Goal: Task Accomplishment & Management: Manage account settings

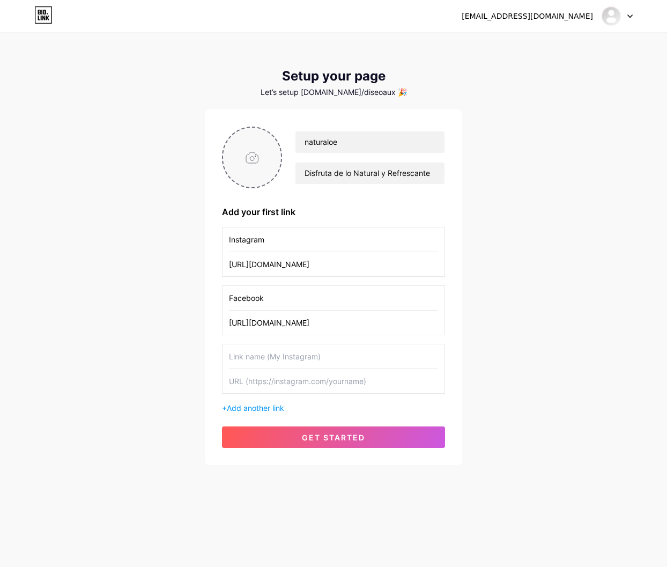
click at [244, 172] on input "file" at bounding box center [252, 158] width 58 height 60
type input "C:\fakepath\Logo-Naturaloe-[PERSON_NAME].jpg"
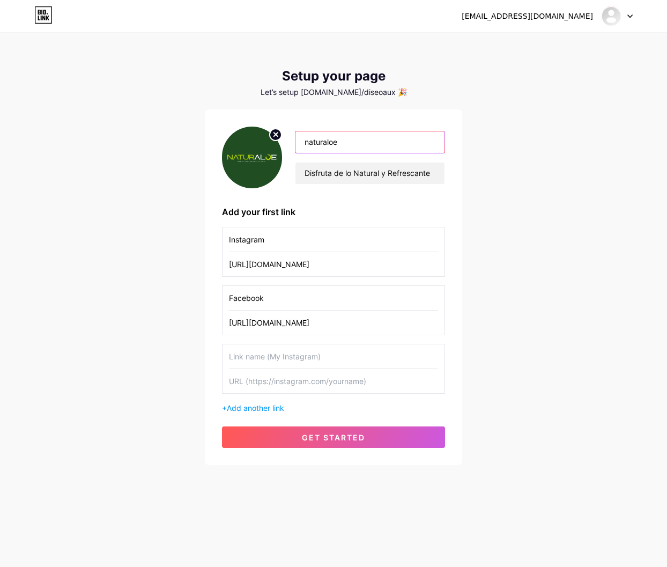
click at [308, 142] on input "naturaloe" at bounding box center [370, 141] width 149 height 21
type input "Naturaloe"
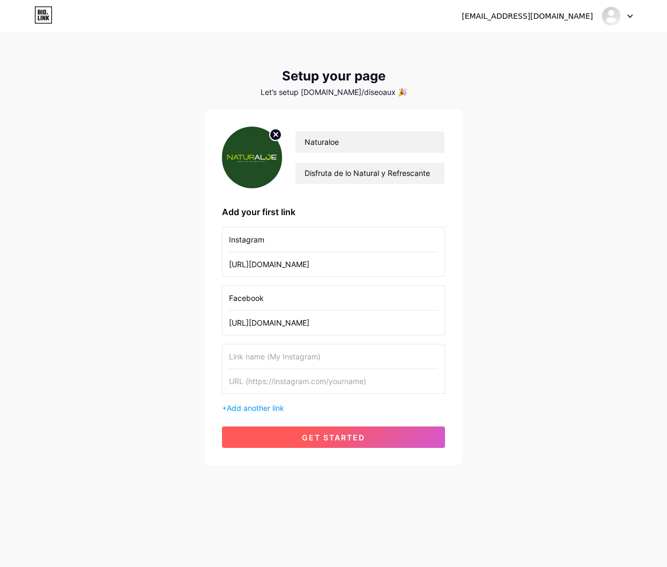
click at [362, 439] on span "get started" at bounding box center [333, 437] width 63 height 9
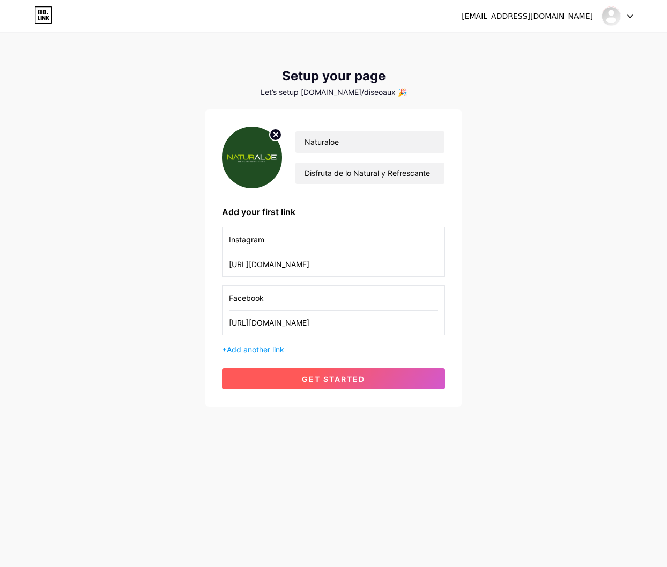
click at [358, 386] on button "get started" at bounding box center [333, 378] width 223 height 21
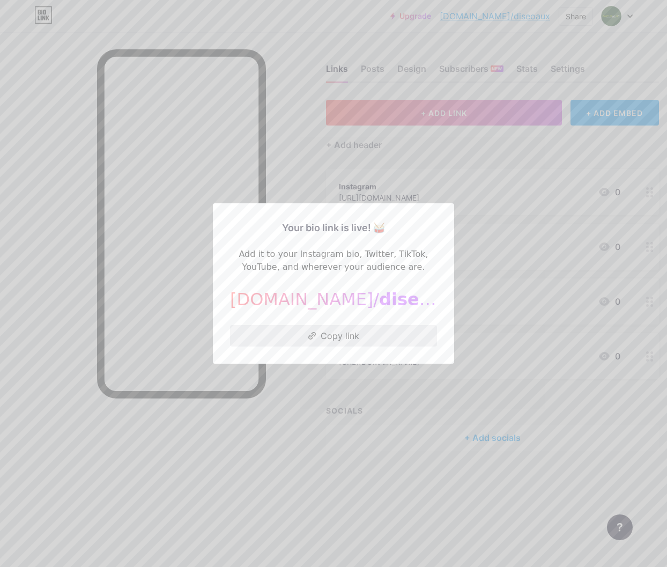
click at [329, 340] on button "Copy link" at bounding box center [333, 335] width 207 height 21
drag, startPoint x: 349, startPoint y: 293, endPoint x: 424, endPoint y: 302, distance: 76.2
click at [424, 302] on div "[DOMAIN_NAME]/ diseoaux" at bounding box center [333, 299] width 207 height 26
click at [504, 289] on div at bounding box center [333, 283] width 667 height 567
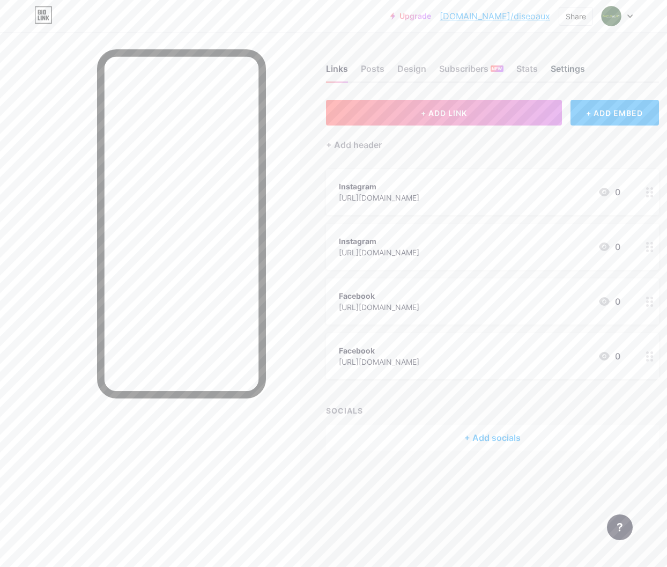
click at [561, 63] on div "Settings" at bounding box center [568, 71] width 34 height 19
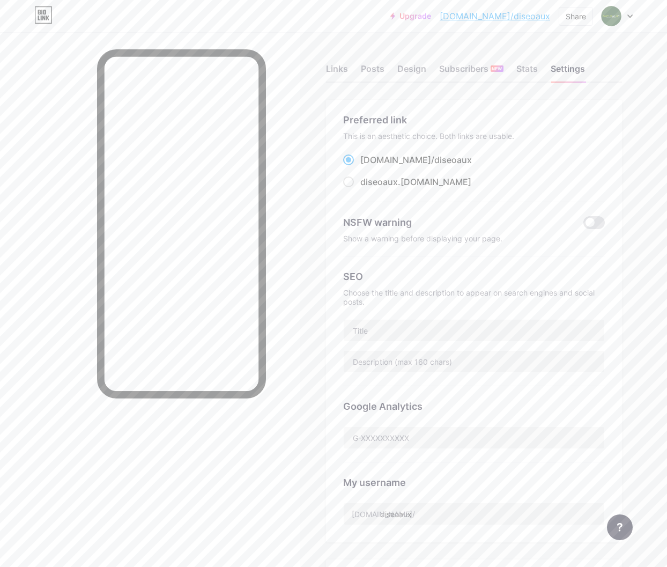
click at [423, 134] on div "This is an aesthetic choice. Both links are usable." at bounding box center [474, 135] width 262 height 9
click at [531, 71] on div "Stats" at bounding box center [527, 71] width 21 height 19
click at [466, 67] on div "Subscribers NEW" at bounding box center [471, 71] width 64 height 19
click at [404, 76] on div "Design" at bounding box center [412, 71] width 29 height 19
click at [378, 71] on div "Posts" at bounding box center [373, 71] width 24 height 19
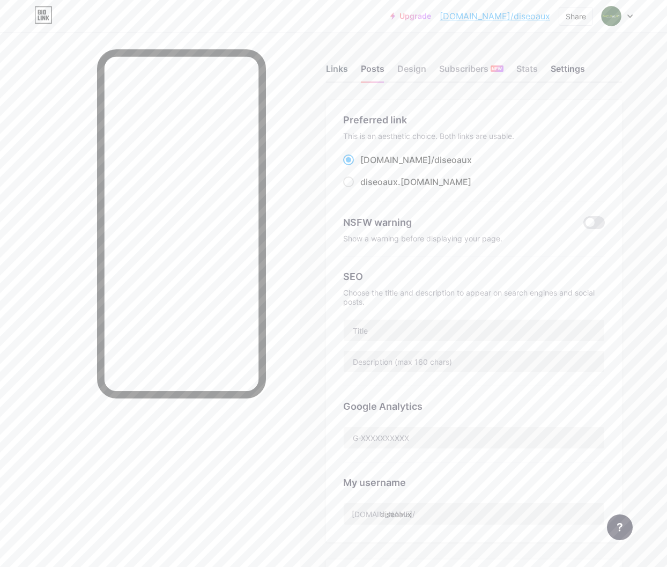
click at [347, 72] on div "Links" at bounding box center [337, 71] width 22 height 19
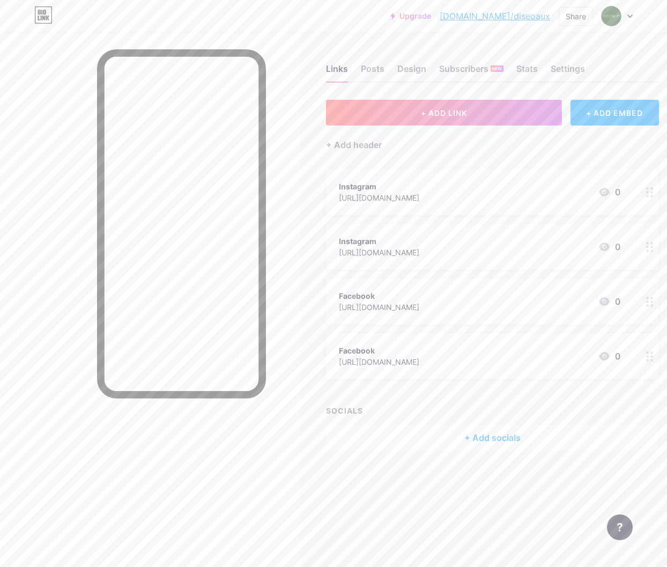
click at [426, 71] on div "Links Posts Design Subscribers NEW Stats Settings" at bounding box center [492, 64] width 333 height 38
click at [402, 68] on div "Design" at bounding box center [412, 71] width 29 height 19
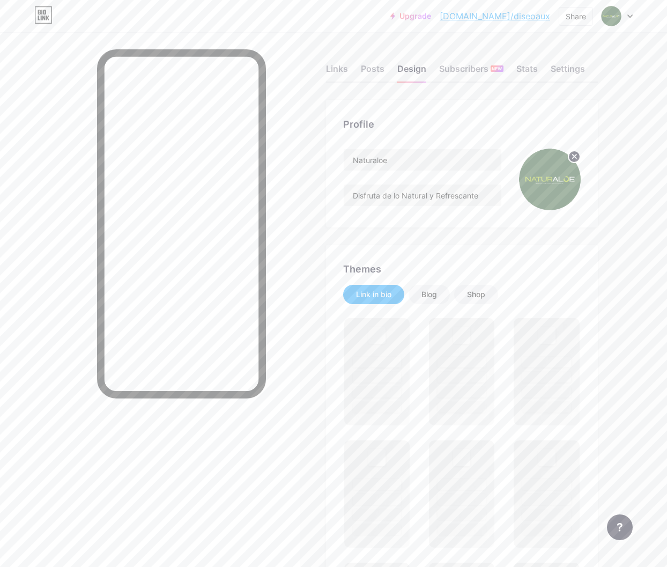
drag, startPoint x: 402, startPoint y: 68, endPoint x: 473, endPoint y: 120, distance: 87.9
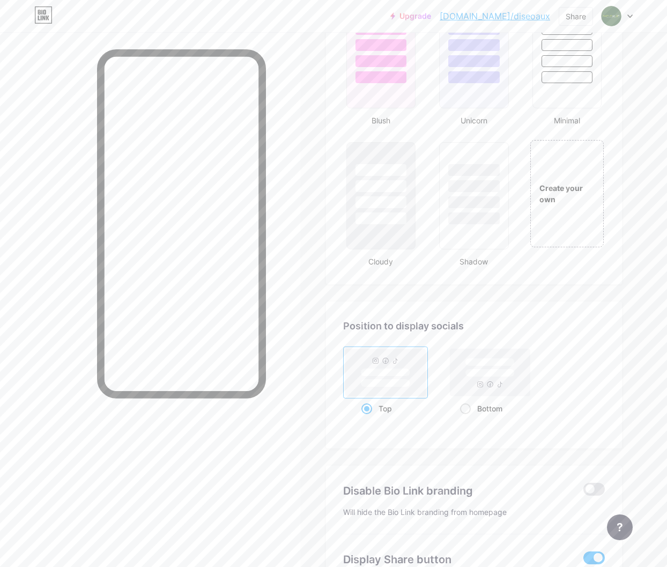
scroll to position [1163, 0]
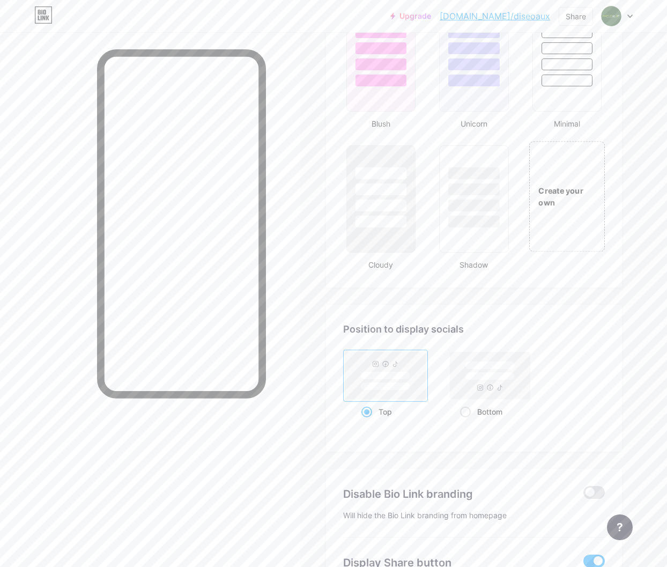
click at [573, 180] on div "Create your own" at bounding box center [567, 196] width 76 height 111
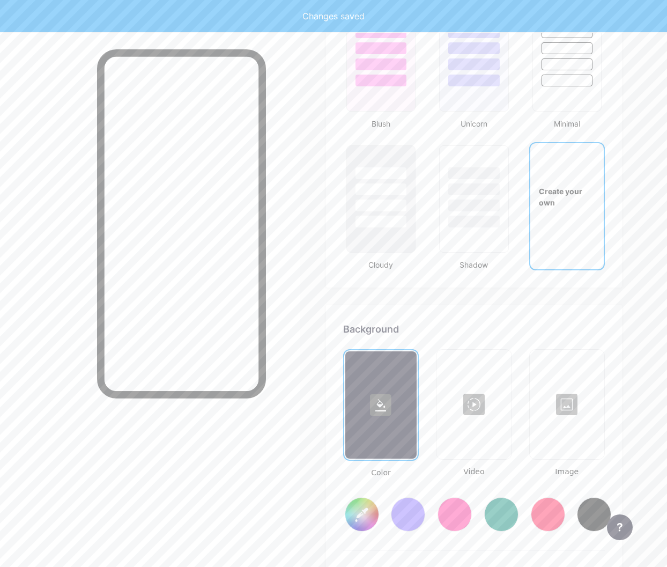
click at [570, 247] on div "Create your own" at bounding box center [567, 196] width 73 height 107
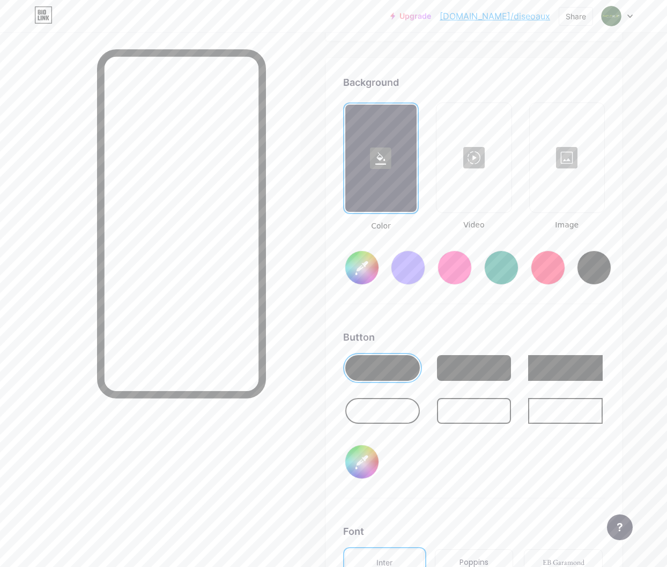
scroll to position [1424, 0]
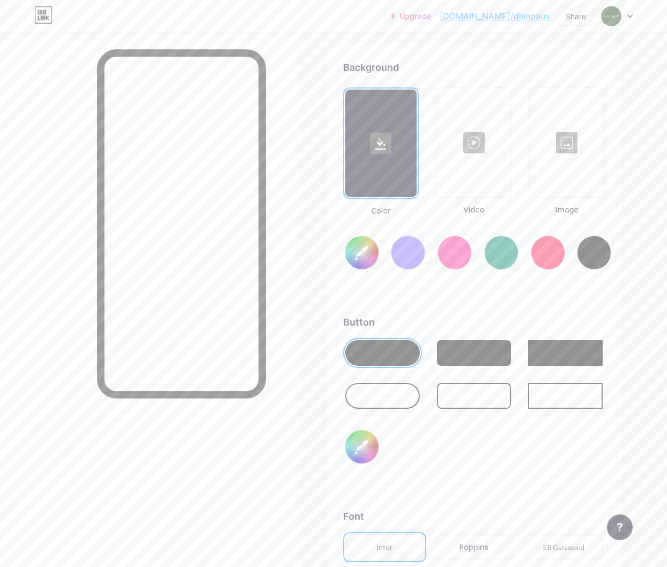
type input "#ffffff"
type input "#000000"
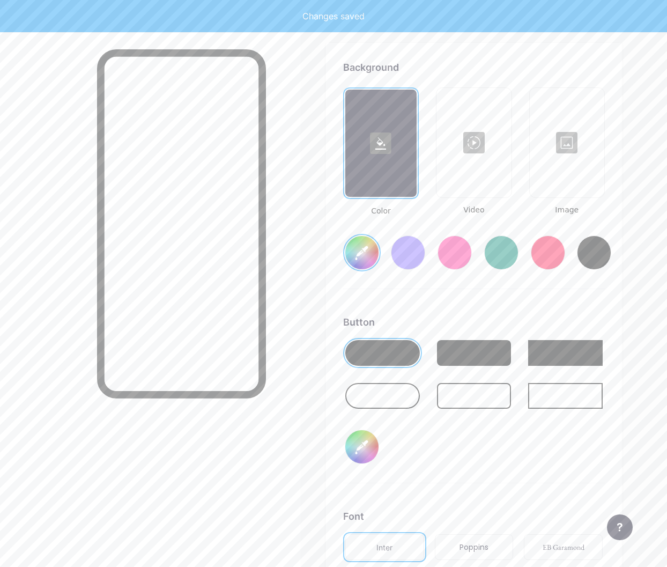
click at [501, 255] on div at bounding box center [501, 253] width 34 height 34
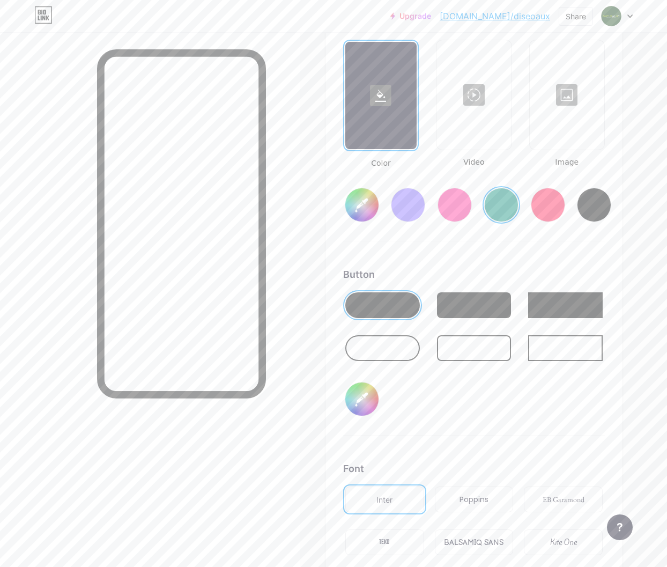
scroll to position [1470, 0]
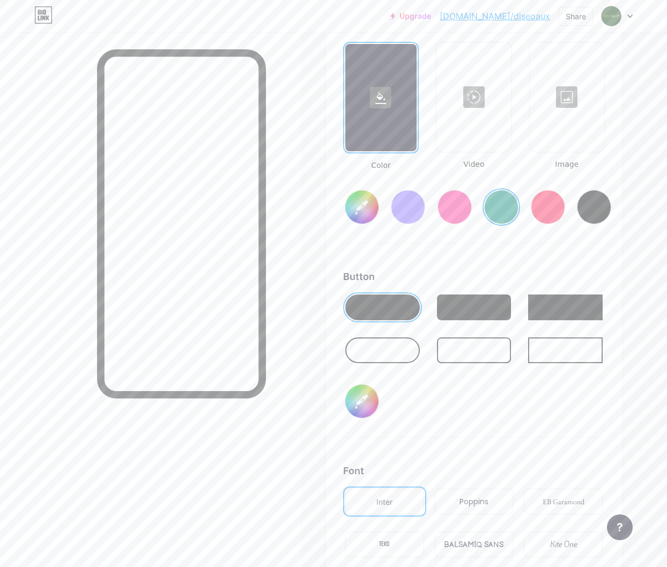
click at [361, 212] on input "#008873" at bounding box center [361, 206] width 33 height 33
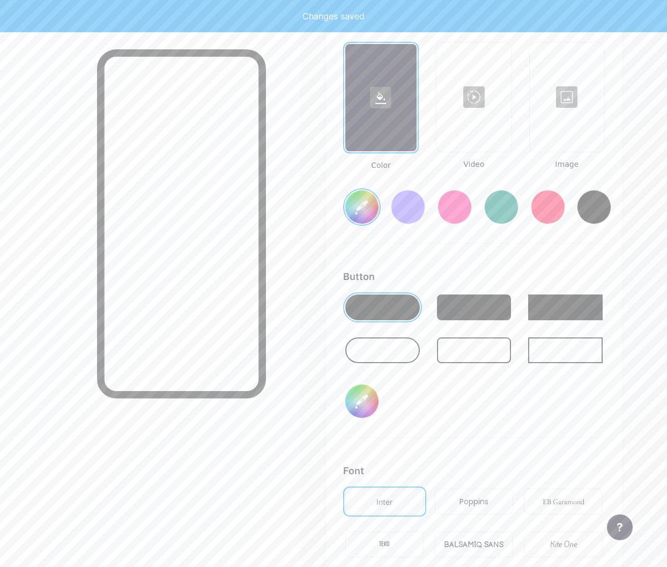
click at [513, 266] on div "Background Color Video Image #00ff1e Button #000000 Font Inter Poppins EB Garam…" at bounding box center [474, 331] width 262 height 635
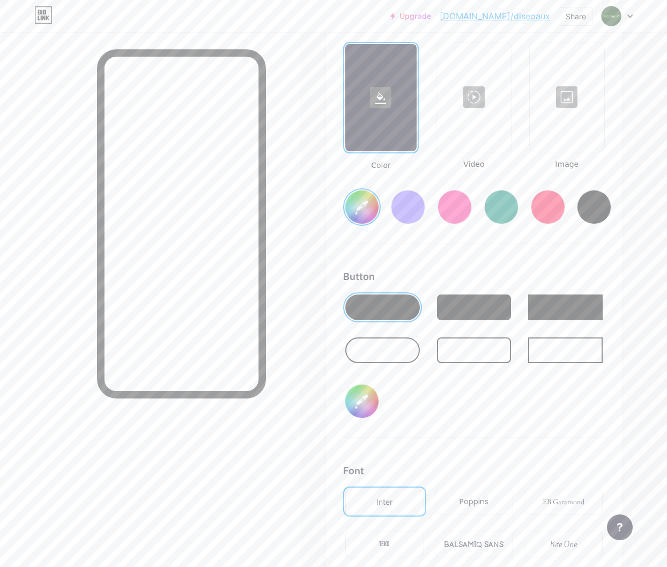
click at [355, 399] on input "#000000" at bounding box center [361, 401] width 33 height 33
type input "#00ff1e"
type input "#cab4b4"
type input "#00ff1e"
type input "#cdb7b7"
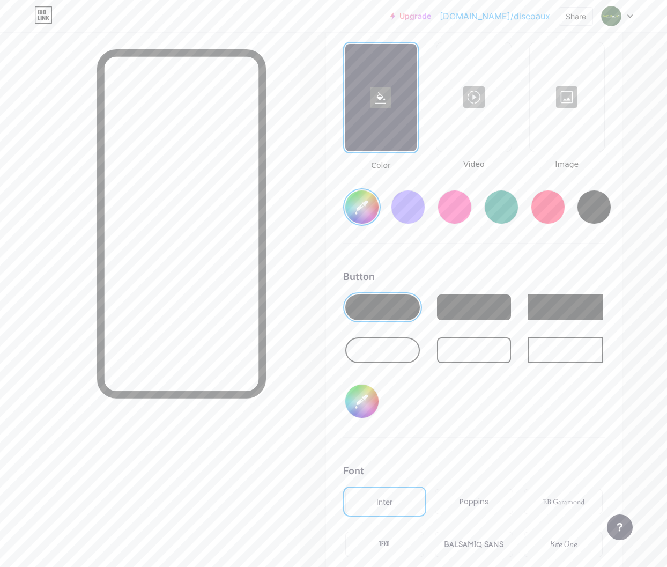
type input "#00ff1e"
type input "#e4d2d2"
type input "#00ff1e"
type input "#fffafa"
type input "#00ff1e"
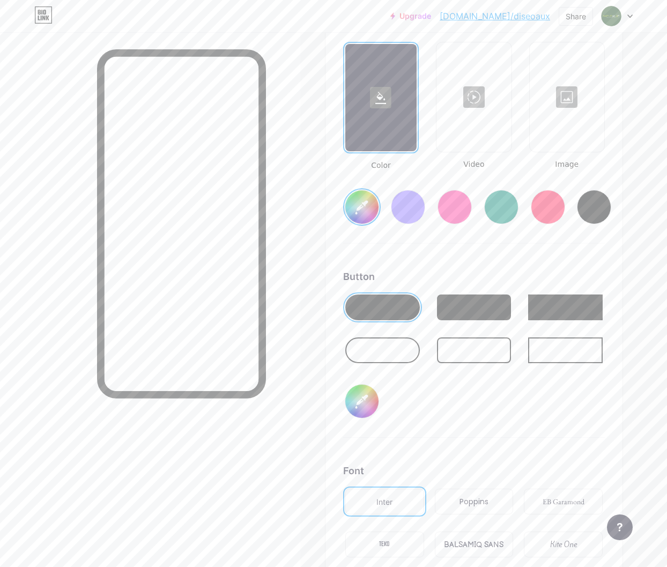
type input "#ffffff"
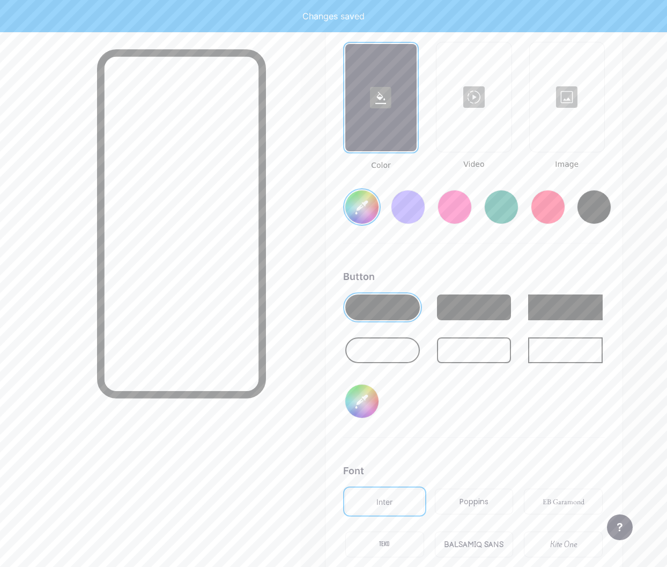
type input "#00ff1e"
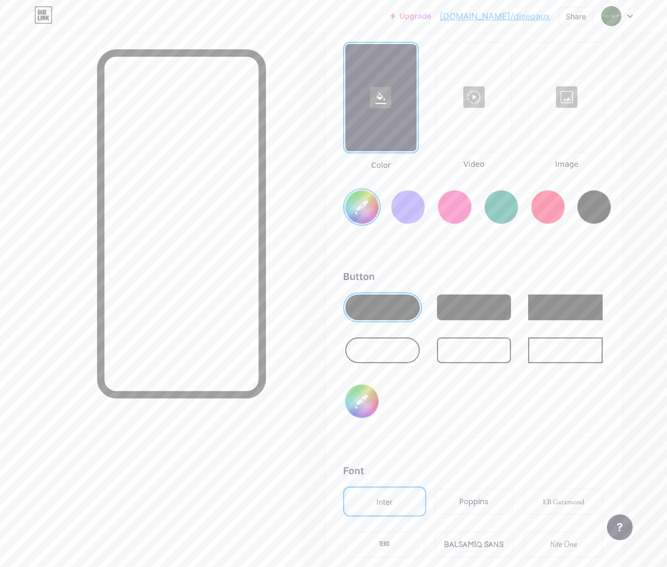
type input "#ffffff"
click at [455, 274] on div "Button" at bounding box center [474, 276] width 262 height 14
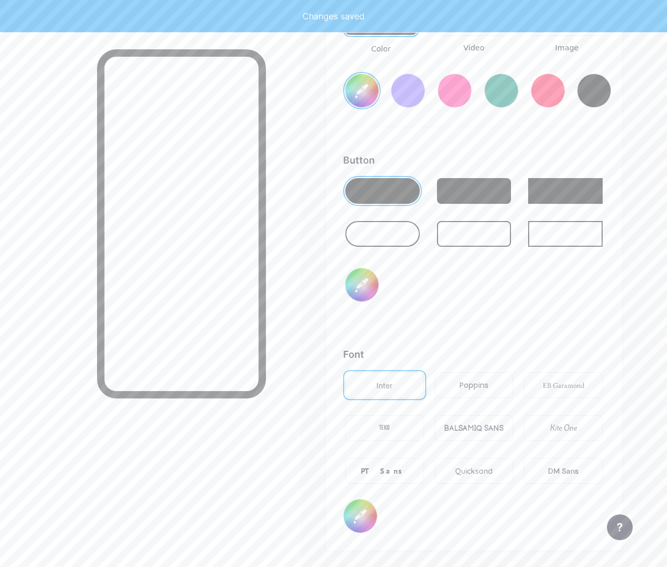
scroll to position [1642, 0]
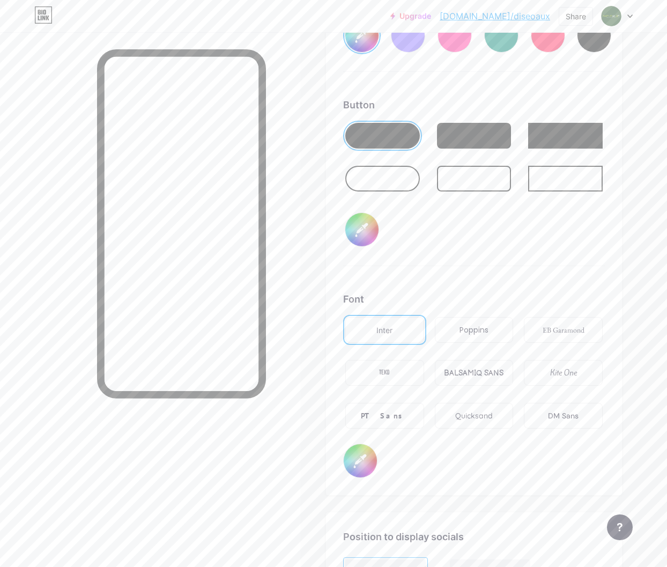
click at [365, 460] on input "#000000" at bounding box center [360, 460] width 33 height 33
type input "#00ff1e"
type input "#908e8e"
type input "#00ff1e"
type input "#a1a1a1"
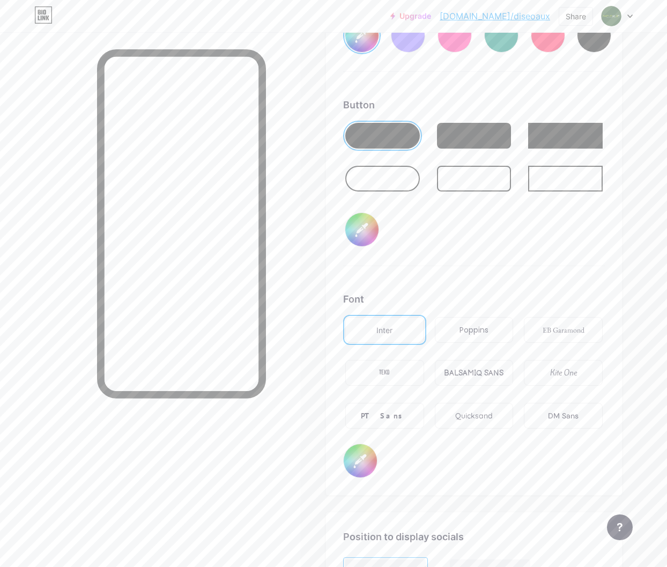
type input "#00ff1e"
type input "#b0b0b0"
type input "#00ff1e"
type input "#cfcfcf"
type input "#00ff1e"
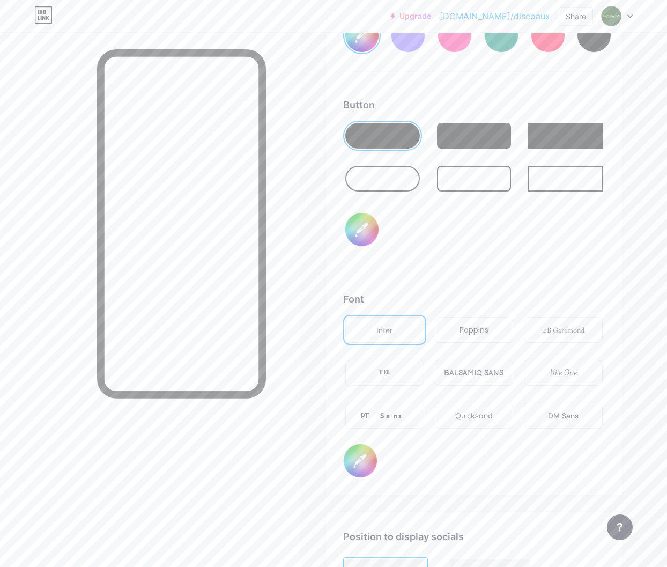
type input "#d6d6d6"
type input "#00ff1e"
type input "#ededed"
type input "#00ff1e"
type input "#f2f2f2"
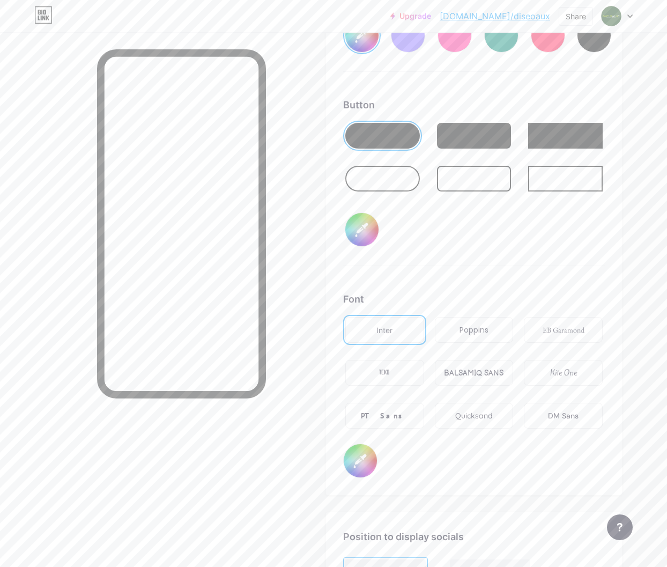
type input "#00ff1e"
type input "#fcfcfc"
type input "#00ff1e"
type input "#ffffff"
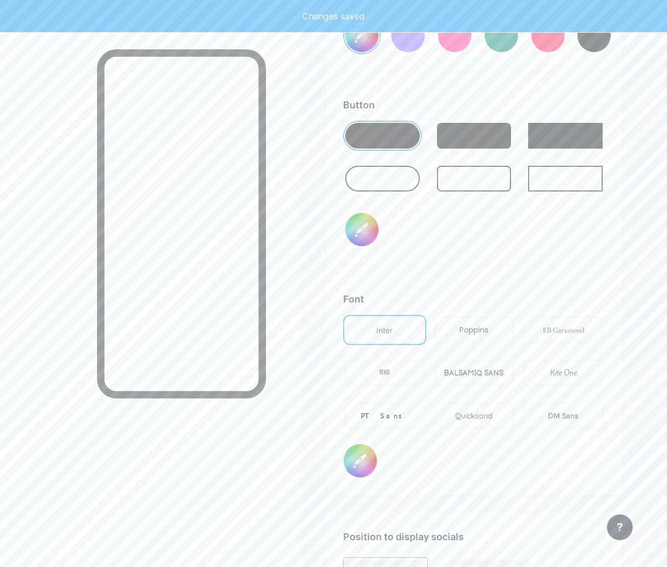
type input "#00ff1e"
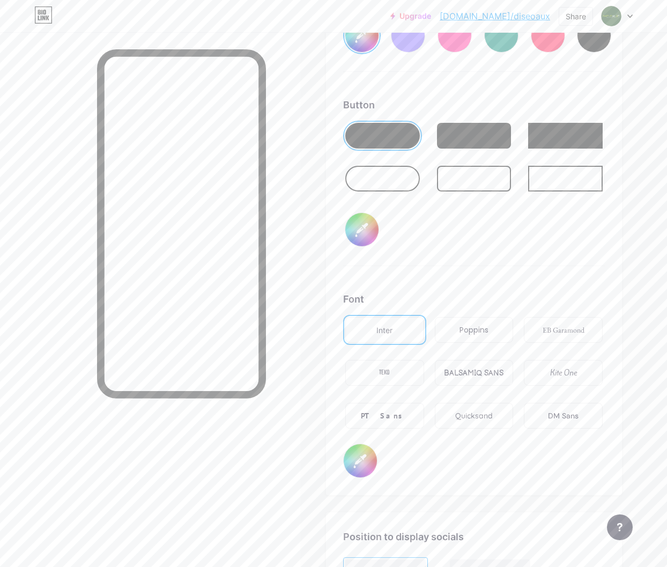
type input "#ffffff"
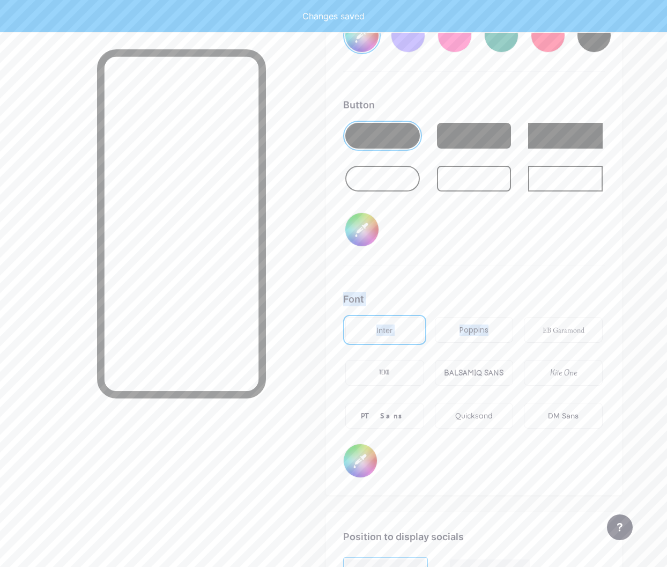
drag, startPoint x: 470, startPoint y: 350, endPoint x: 486, endPoint y: 281, distance: 71.5
click at [486, 281] on div "Background Color Video Image #00ff1e Button #ffffff Font Inter Poppins EB Garam…" at bounding box center [474, 160] width 262 height 635
click at [484, 289] on div "Background Color Video Image #00ff1e Button #ffffff Font Inter Poppins EB Garam…" at bounding box center [474, 160] width 262 height 635
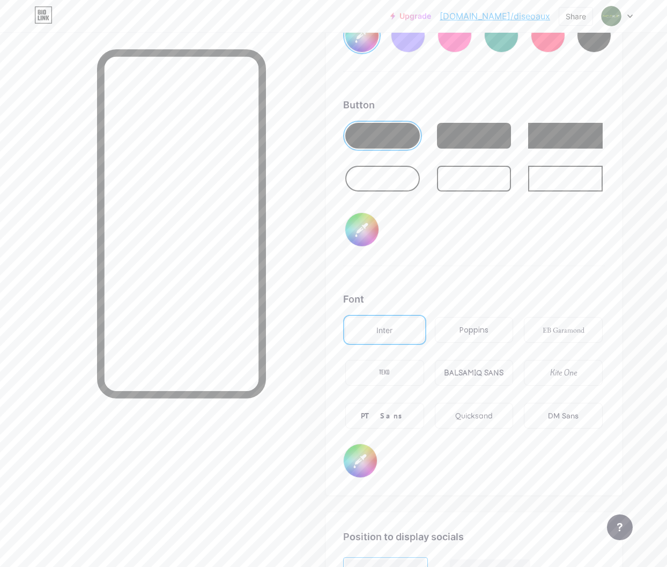
click at [469, 326] on div "Poppins" at bounding box center [474, 330] width 29 height 11
click at [361, 474] on input "#ffffff" at bounding box center [360, 460] width 33 height 33
type input "#00ff1e"
type input "#09b106"
type input "#00ff1e"
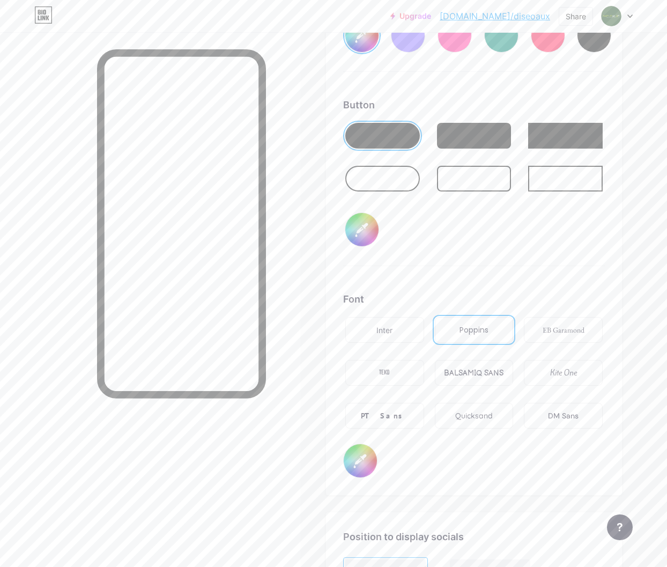
type input "#0ab607"
type input "#00ff1e"
type input "#08b206"
type input "#00ff1e"
type input "#06b503"
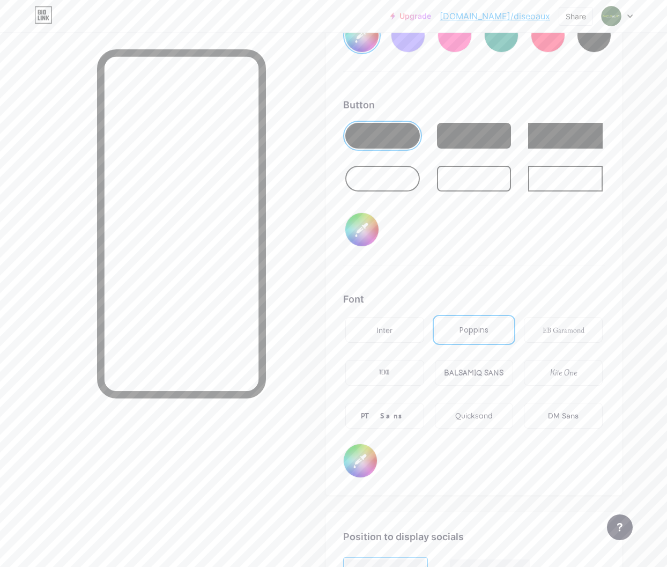
type input "#00ff1e"
type input "#04b701"
type input "#00ff1e"
type input "#03b800"
type input "#00ff1e"
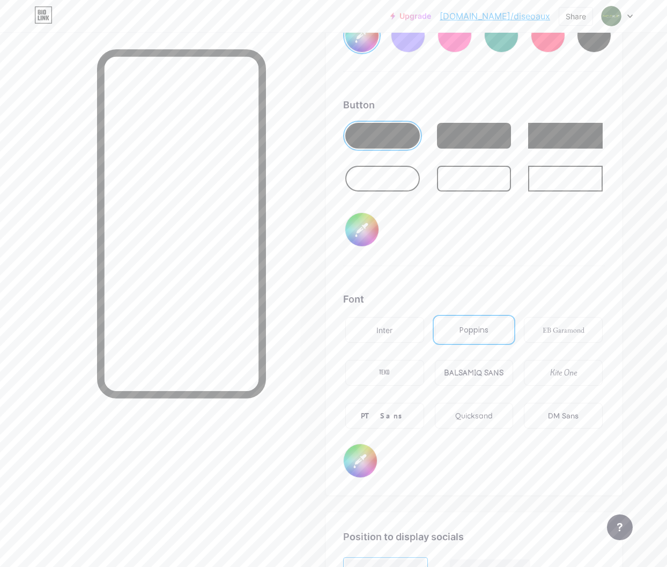
type input "#0ab607"
type input "#00ff1e"
type input "#0ab007"
type input "#00ff1e"
type input "#09ac06"
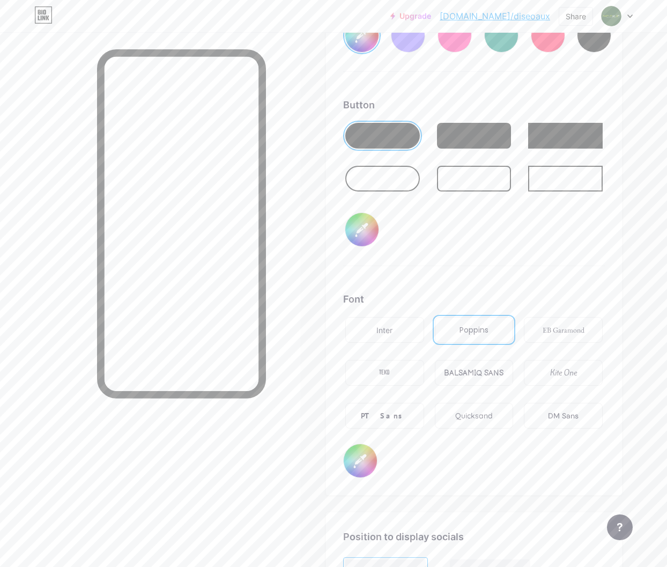
type input "#00ff1e"
type input "#08a305"
type input "#00ff1e"
type input "#07a404"
type input "#00ff1e"
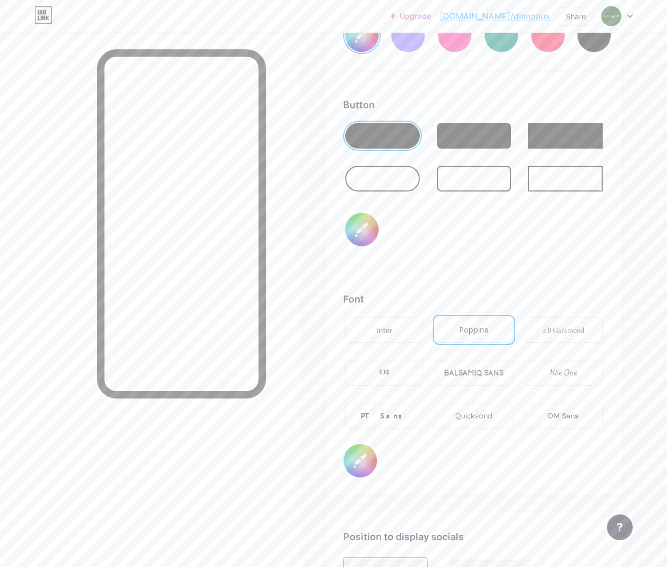
type input "#079f04"
type input "#00ff1e"
type input "#069b03"
type input "#00ff1e"
type input "#059702"
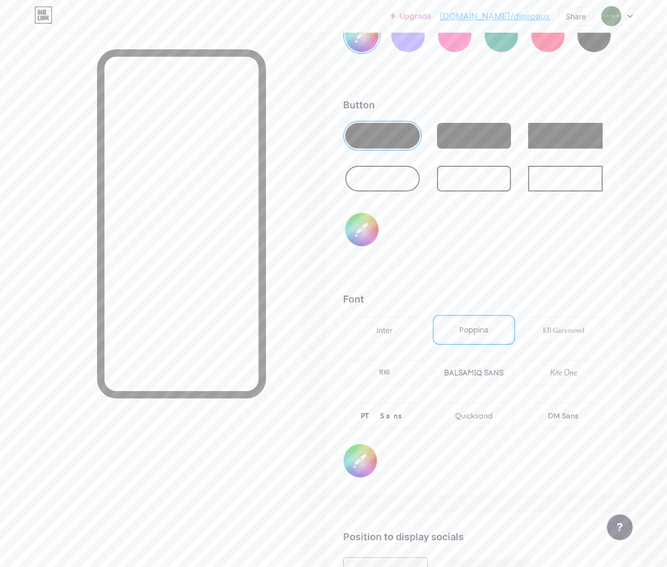
type input "#00ff1e"
type input "#039301"
type input "#00ff1e"
type input "#028f00"
type input "#00ff1e"
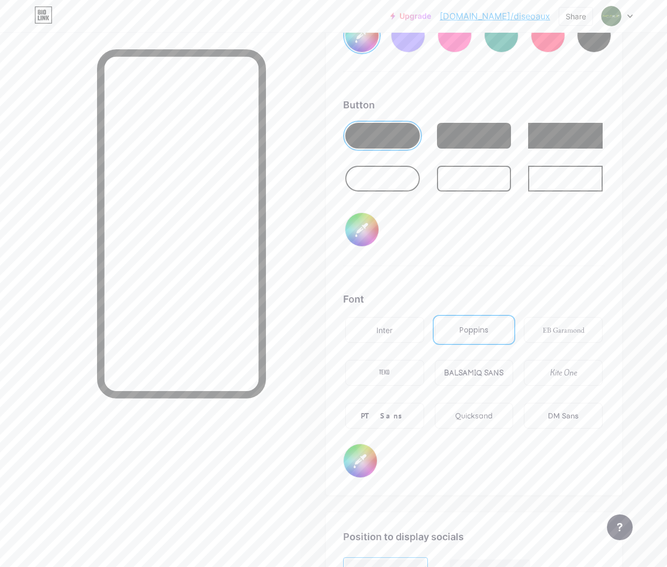
type input "#028a00"
type input "#00ff1e"
type input "#028500"
type input "#00ff1e"
type input "#028000"
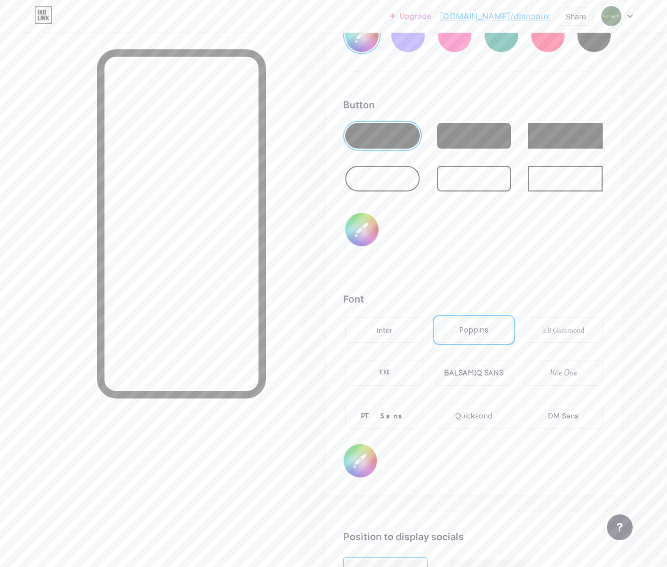
type input "#00ff1e"
type input "#027a00"
type input "#00ff1e"
type input "#027500"
type input "#00ff1e"
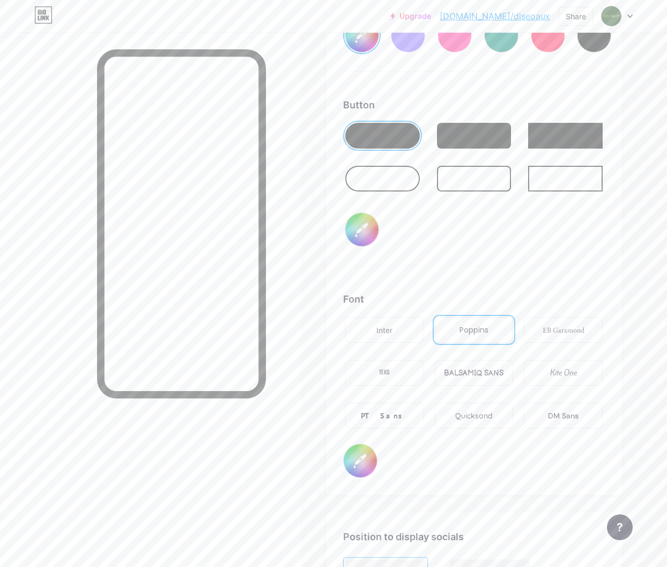
type input "#046e02"
type input "#00ff1e"
type input "#036a01"
type input "#00ff1e"
type input "#046402"
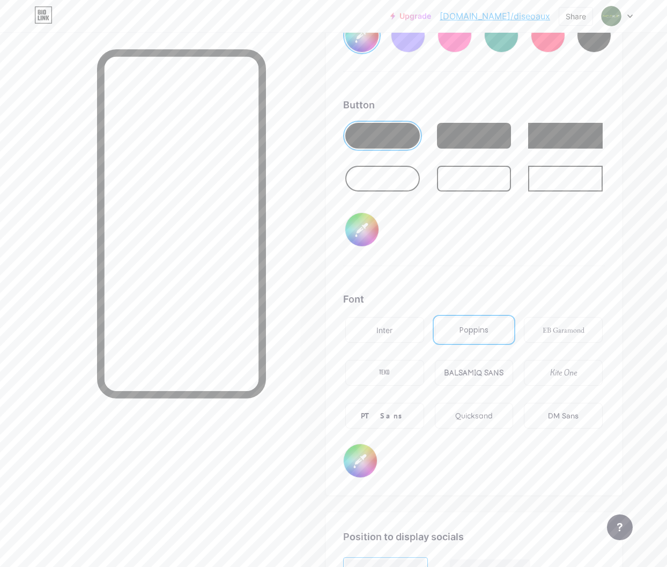
type input "#00ff1e"
type input "#036001"
type input "#00ff1e"
type input "#025b01"
type input "#00ff1e"
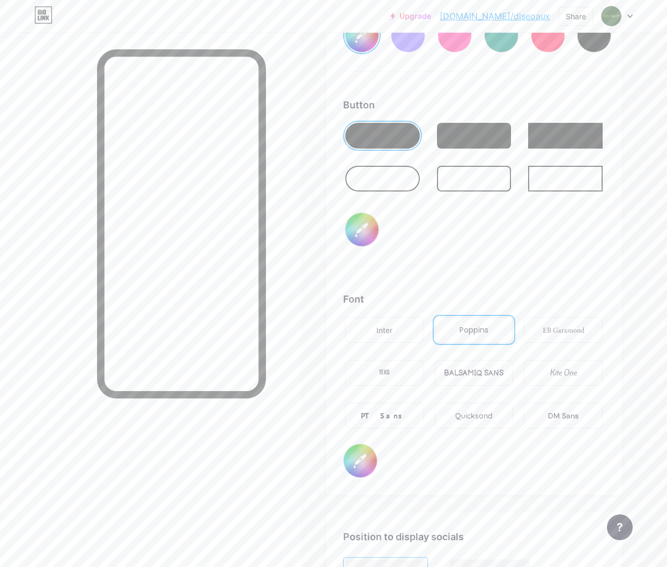
type input "#015700"
type input "#00ff1e"
type input "#015200"
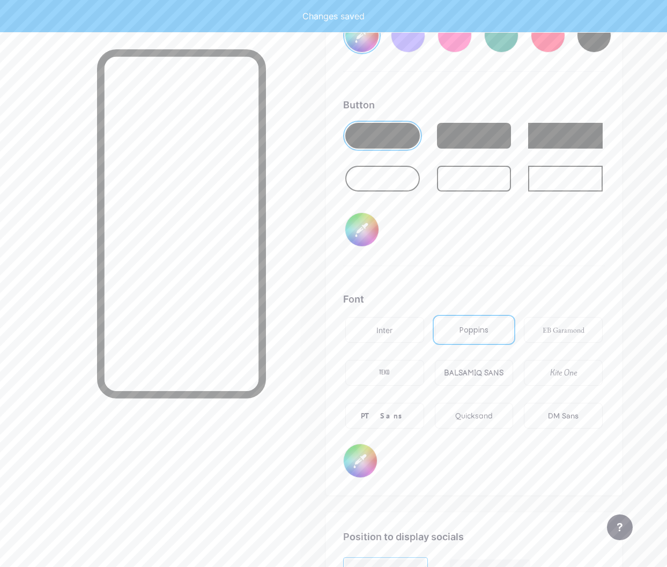
type input "#00ff1e"
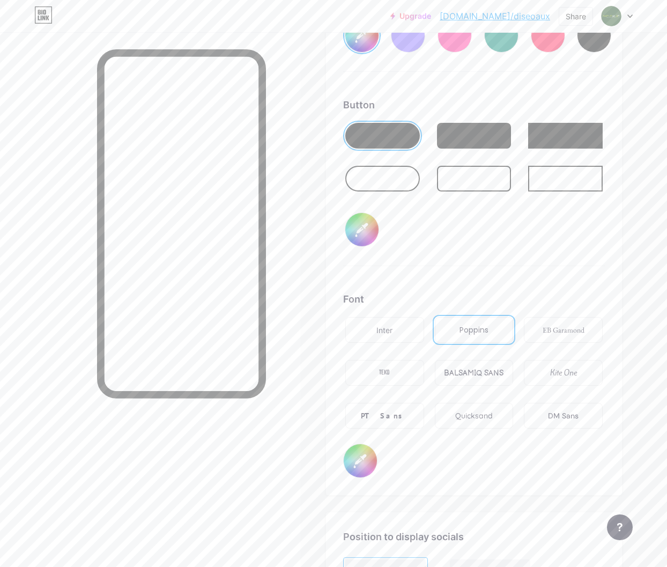
type input "#015200"
click at [363, 229] on input "#ffffff" at bounding box center [361, 229] width 33 height 33
type input "#00ff1e"
type input "#214c22"
click at [512, 230] on div "Button #214c22" at bounding box center [474, 182] width 262 height 168
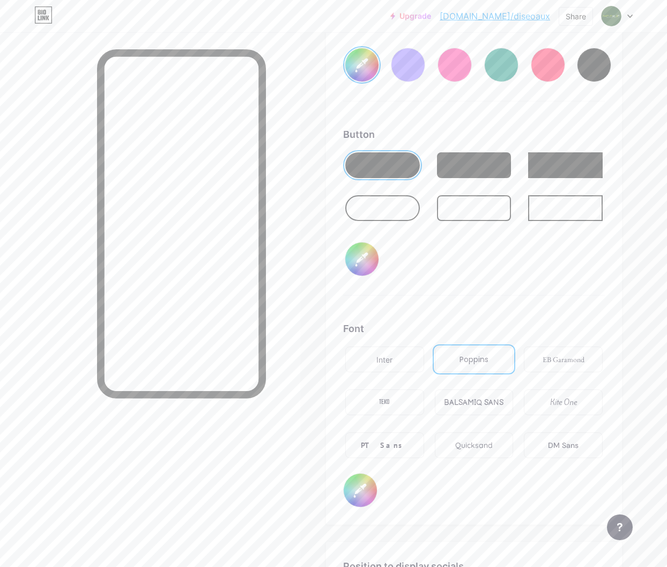
scroll to position [1611, 0]
click at [369, 252] on input "#214c22" at bounding box center [361, 260] width 33 height 33
type input "#00ff1e"
type input "#111811"
type input "#00ff1e"
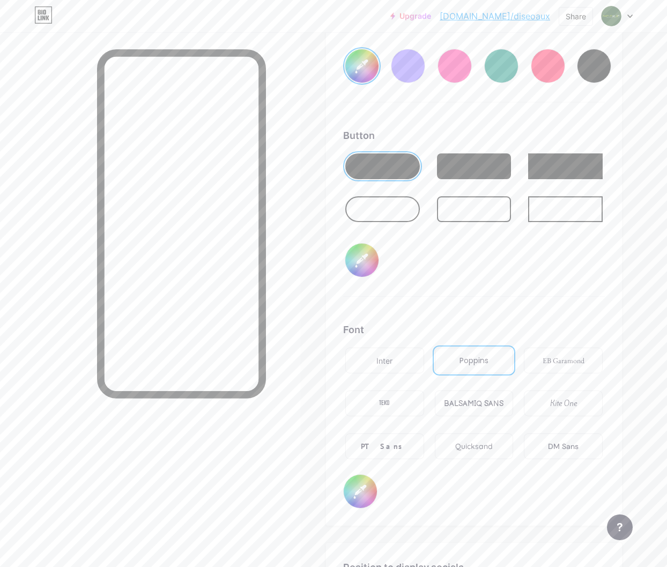
type input "#141a14"
type input "#00ff1e"
type input "#151e16"
type input "#00ff1e"
type input "#293229"
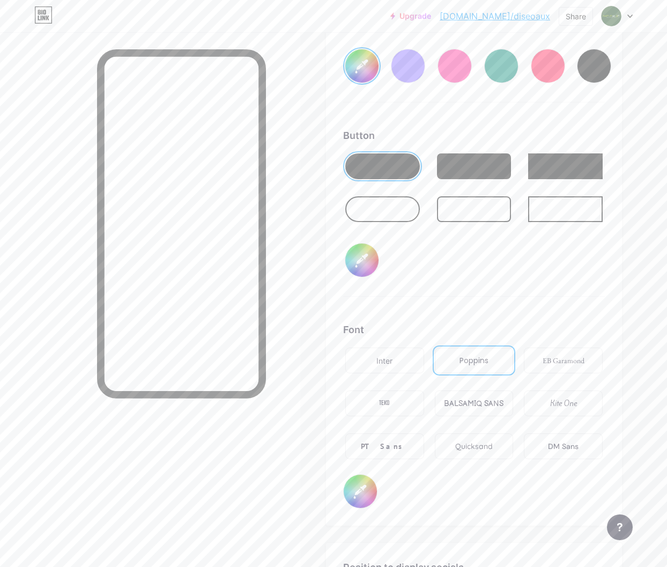
type input "#00ff1e"
type input "#464e46"
type input "#00ff1e"
type input "#616562"
type input "#00ff1e"
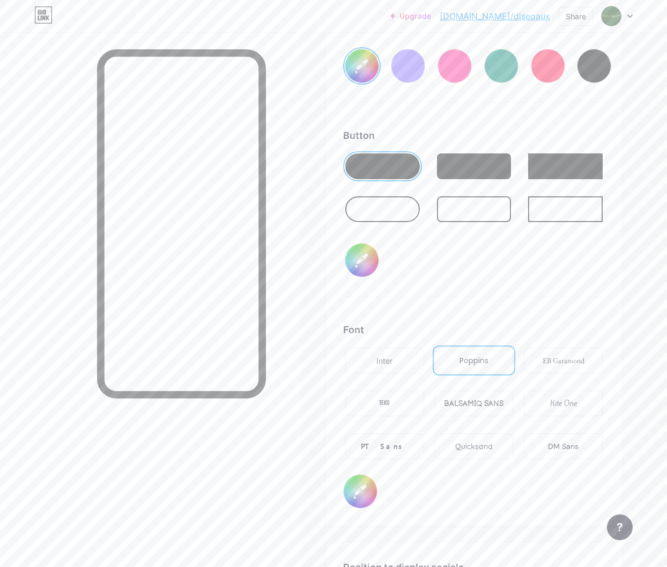
type input "#707070"
type input "#00ff1e"
type input "#808080"
type input "#00ff1e"
type input "#8a8a8a"
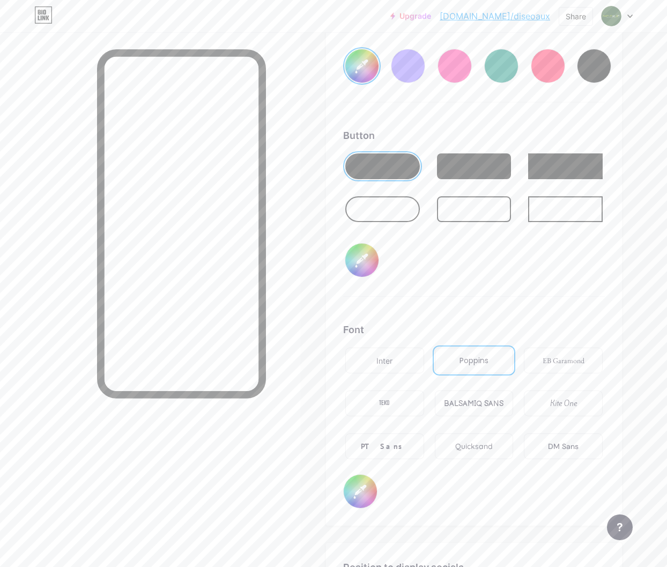
type input "#00ff1e"
type input "#919191"
type input "#00ff1e"
type input "#999999"
type input "#00ff1e"
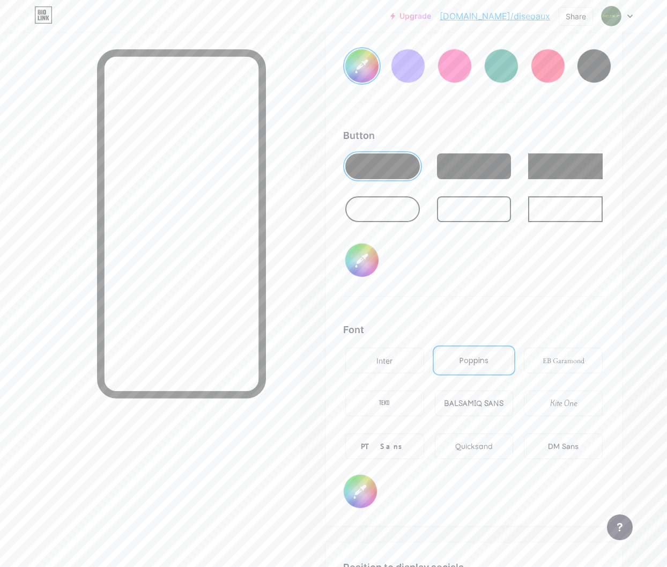
type input "#9e9e9e"
type input "#00ff1e"
type input "#a8a8a8"
type input "#00ff1e"
type input "#ababab"
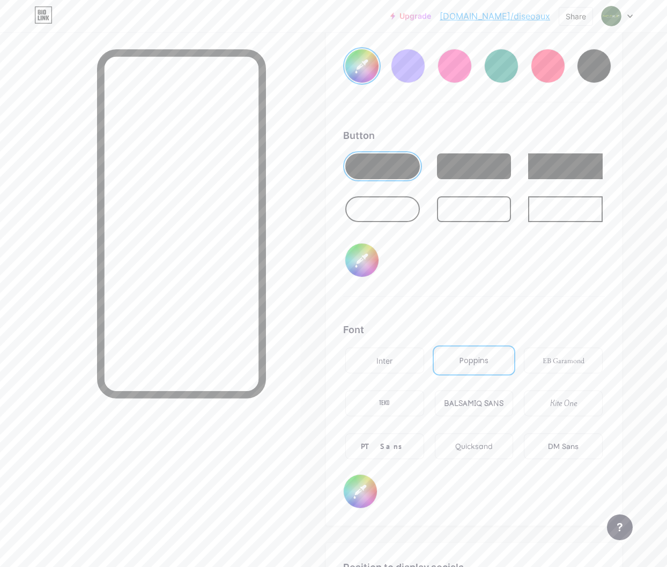
type input "#00ff1e"
type input "#b0b0b0"
type input "#00ff1e"
type input "#b5b5b5"
type input "#00ff1e"
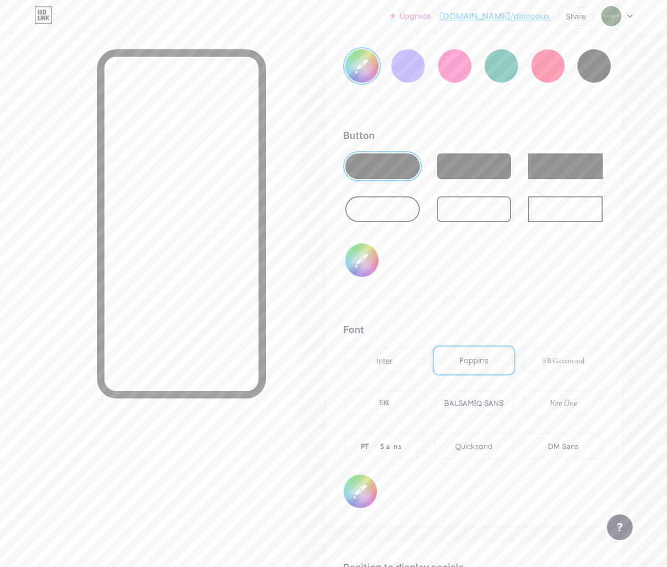
type input "#b8b8b8"
type input "#00ff1e"
type input "#bdbdbd"
type input "#00ff1e"
type input "#c2c2c2"
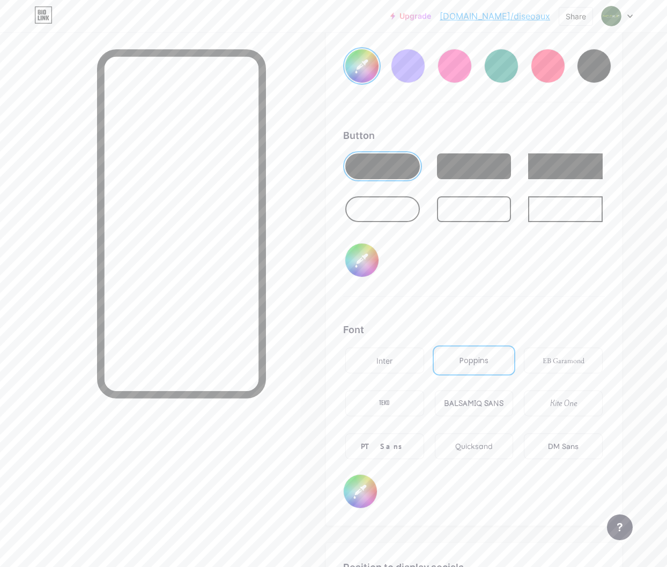
type input "#00ff1e"
type input "#c7c7c7"
type input "#00ff1e"
type input "#cfcfcf"
type input "#00ff1e"
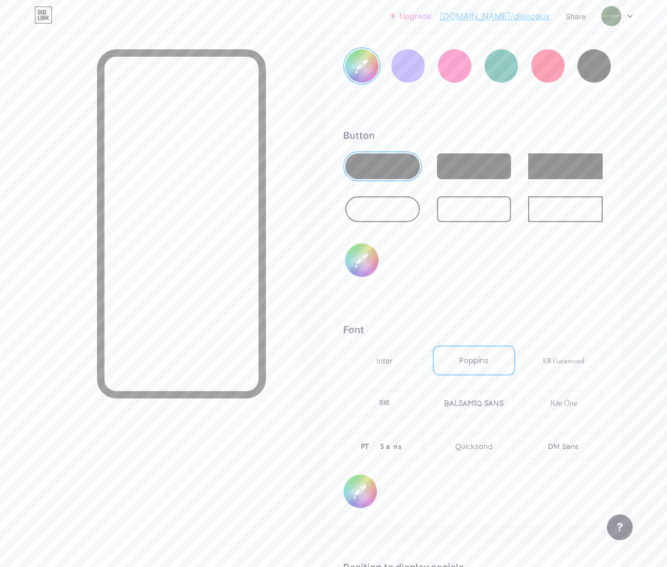
type input "#d6d6d6"
type input "#00ff1e"
type input "#dedede"
type input "#00ff1e"
type input "#e0e0e0"
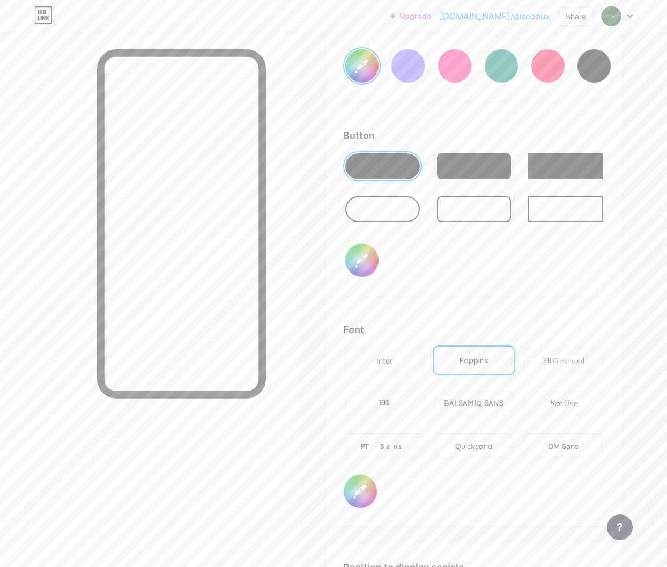
type input "#00ff1e"
type input "#e8e8e8"
type input "#00ff1e"
type input "#ededed"
type input "#00ff1e"
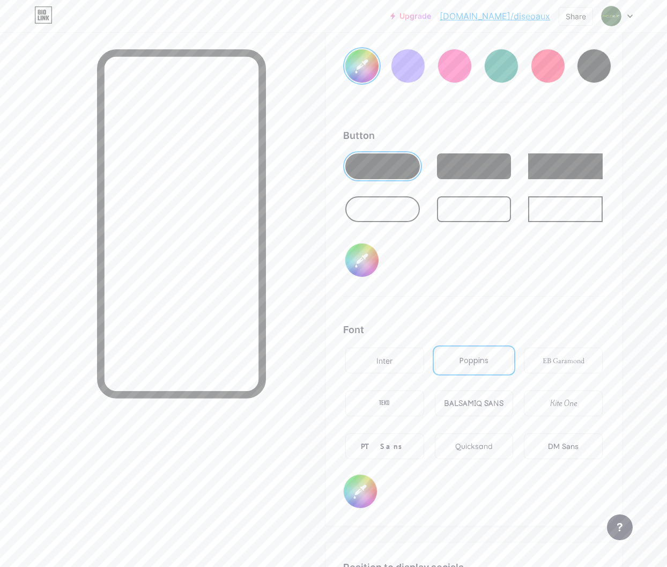
type input "#fafafa"
type input "#00ff1e"
type input "#ffffff"
click at [358, 501] on input "#015200" at bounding box center [360, 491] width 33 height 33
type input "#00ff1e"
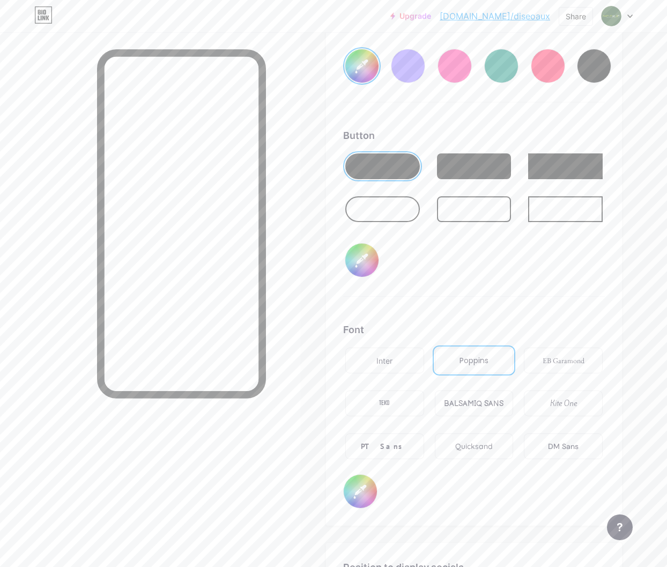
type input "#204d22"
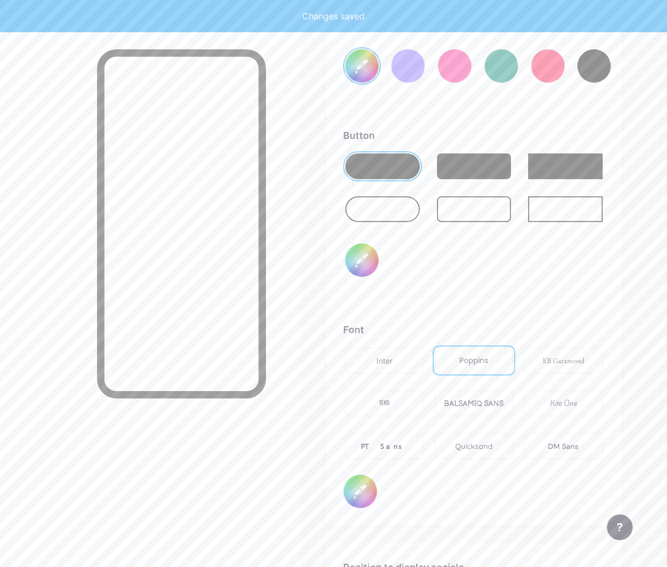
type input "#00ff1e"
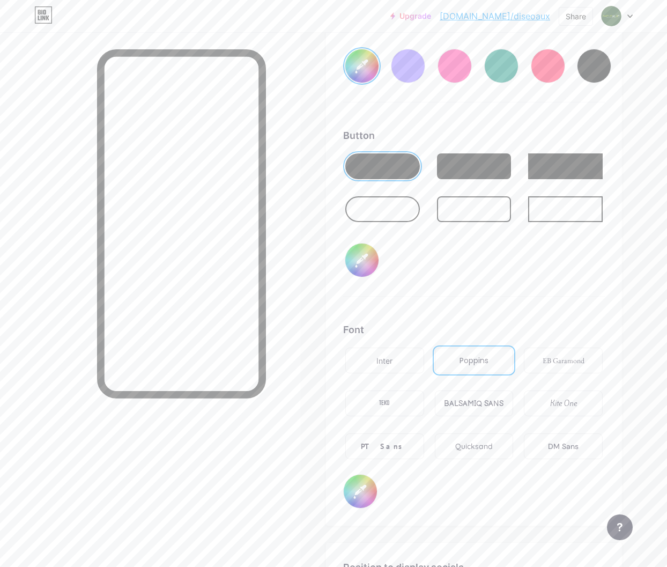
type input "#204d22"
click at [553, 305] on div "Background Color Video Image #00ff1e Button #ffffff Font Inter Poppins EB Garam…" at bounding box center [474, 190] width 262 height 635
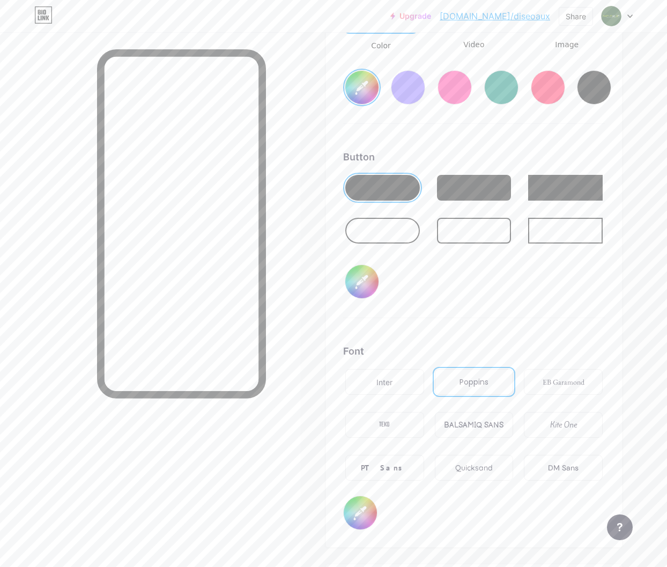
scroll to position [1842, 0]
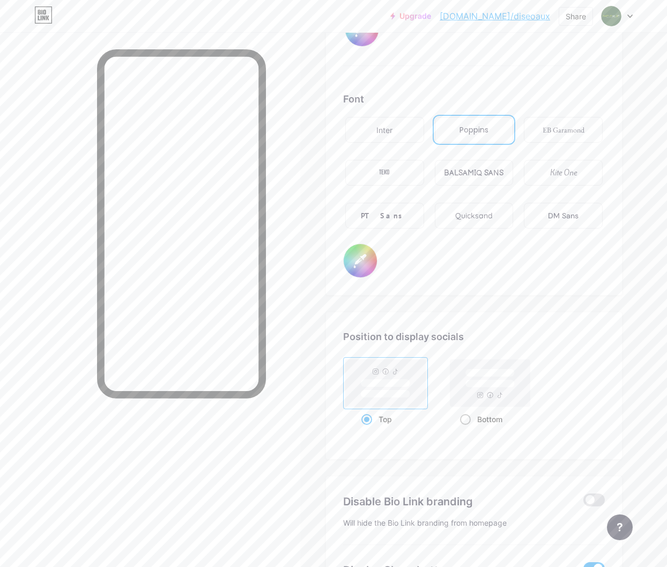
click at [504, 393] on rect at bounding box center [490, 382] width 80 height 47
click at [467, 429] on input "Bottom" at bounding box center [463, 432] width 7 height 7
radio input "true"
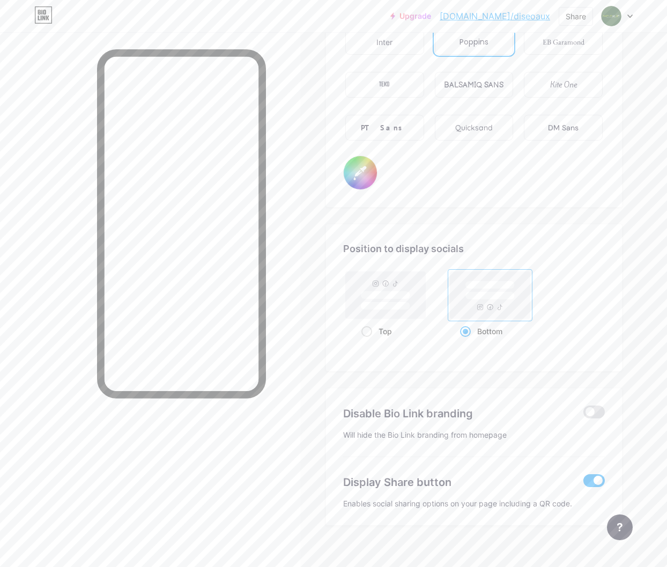
scroll to position [1942, 0]
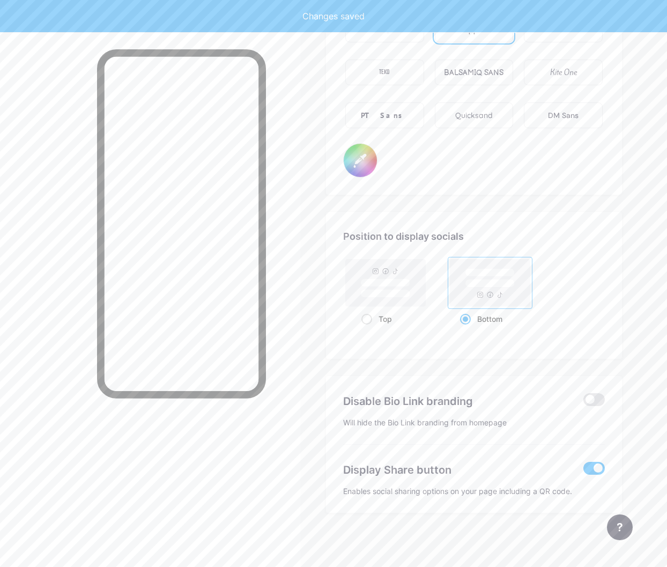
type input "#00ff1e"
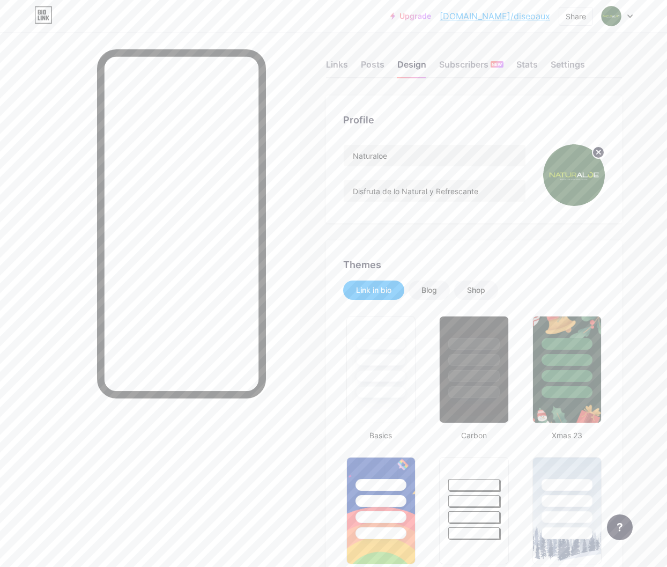
scroll to position [0, 0]
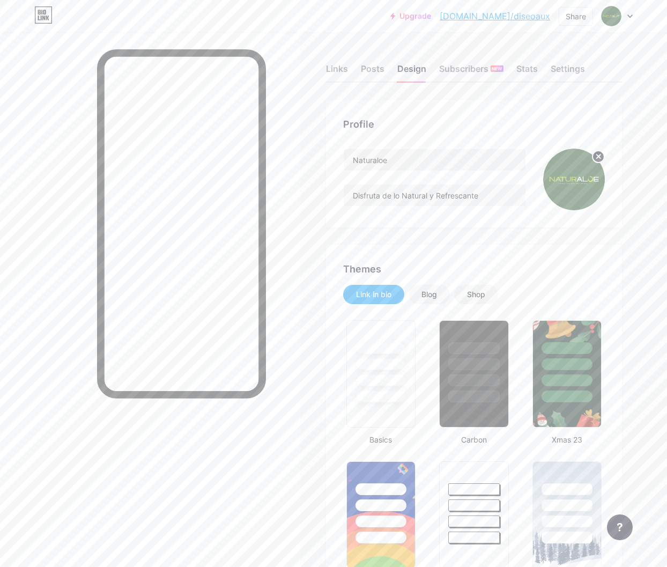
click at [550, 67] on div "Links Posts Design Subscribers NEW Stats Settings" at bounding box center [474, 64] width 296 height 38
click at [571, 70] on div "Settings" at bounding box center [568, 71] width 34 height 19
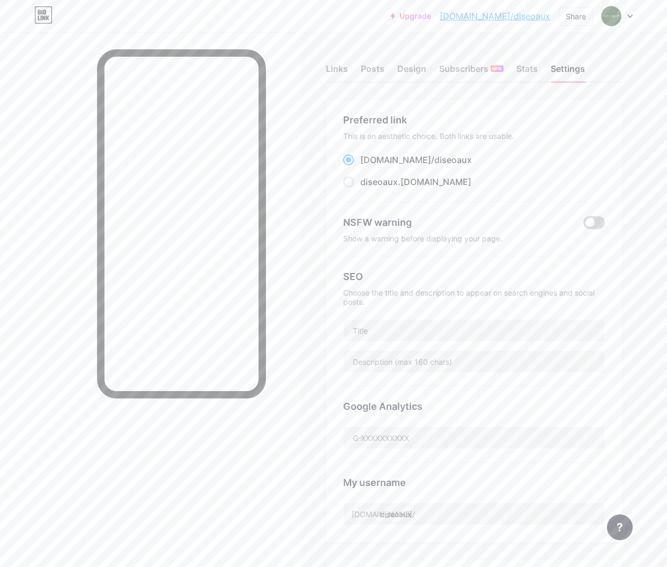
click at [599, 227] on span at bounding box center [594, 222] width 21 height 13
click at [584, 225] on input "checkbox" at bounding box center [584, 225] width 0 height 0
click at [599, 225] on span at bounding box center [594, 222] width 21 height 13
click at [584, 225] on input "checkbox" at bounding box center [584, 225] width 0 height 0
click at [432, 512] on input "diseoaux" at bounding box center [474, 513] width 261 height 21
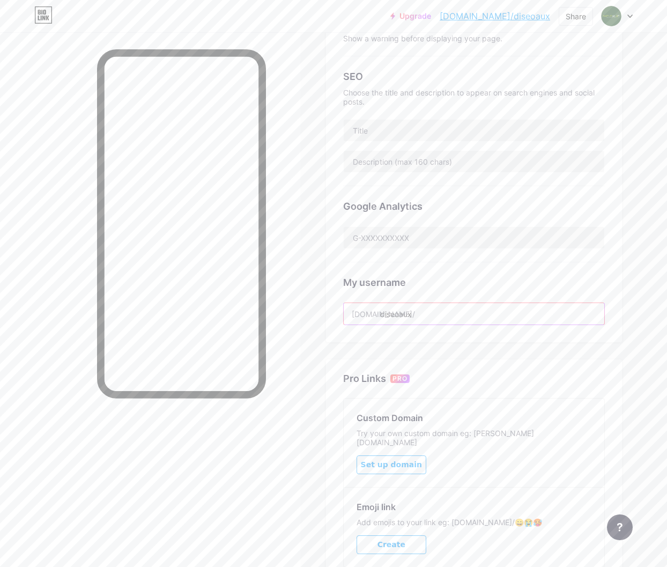
scroll to position [225, 0]
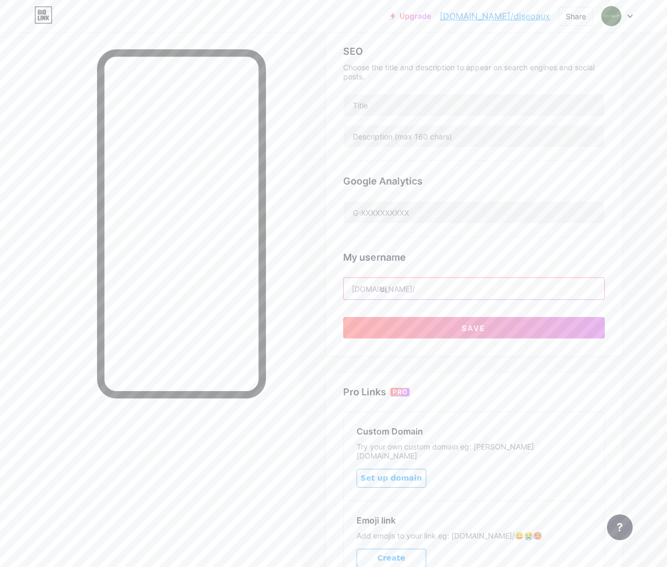
type input "d"
click at [462, 339] on div "Preferred link This is an aesthetic choice. Both links are usable. [DOMAIN_NAME…" at bounding box center [474, 114] width 296 height 481
click at [423, 290] on input "naturaloE" at bounding box center [474, 288] width 261 height 21
click at [445, 252] on div "My username" at bounding box center [474, 257] width 262 height 14
click at [386, 286] on input "naturaloE" at bounding box center [474, 288] width 261 height 21
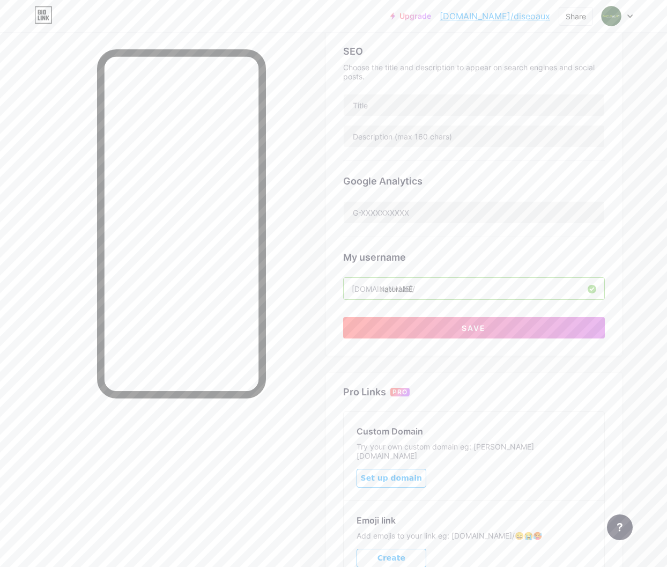
click at [435, 290] on input "naturaloE" at bounding box center [474, 288] width 261 height 21
click at [441, 244] on div "My username [DOMAIN_NAME]/ naturaloee" at bounding box center [474, 268] width 262 height 63
click at [439, 290] on input "naturaloEE" at bounding box center [474, 288] width 261 height 21
type input "n"
type input "naturaloe"
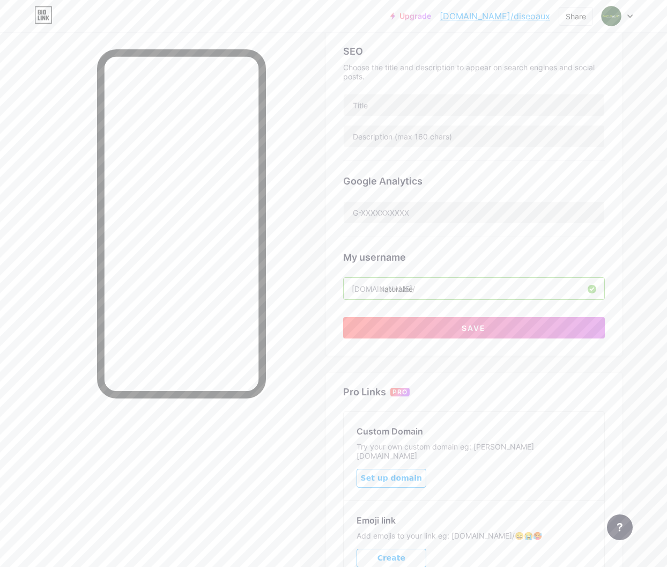
click at [444, 250] on div "My username" at bounding box center [474, 257] width 262 height 14
click at [491, 326] on button "Save" at bounding box center [474, 327] width 262 height 21
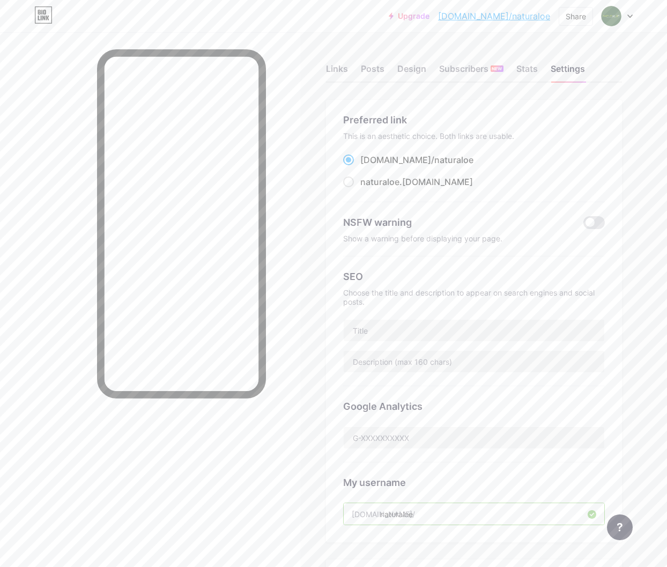
scroll to position [1, 0]
copy div "[DOMAIN_NAME]/ naturaloe"
click at [343, 68] on div "Links" at bounding box center [337, 71] width 22 height 19
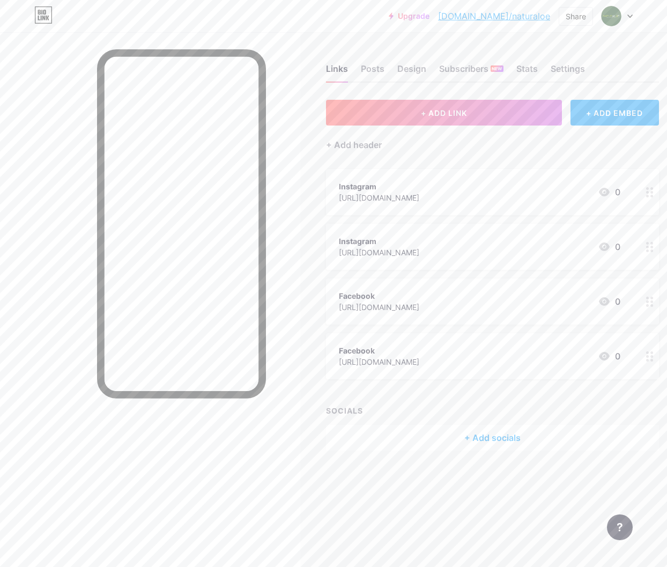
scroll to position [0, 37]
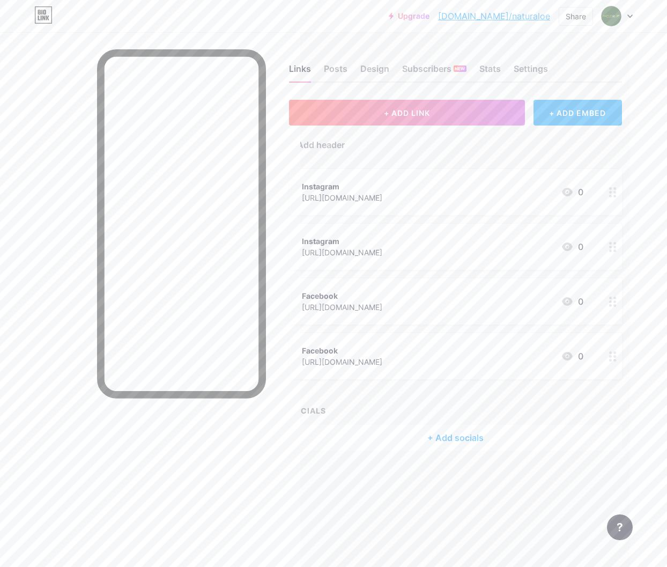
click at [612, 194] on icon at bounding box center [613, 192] width 8 height 10
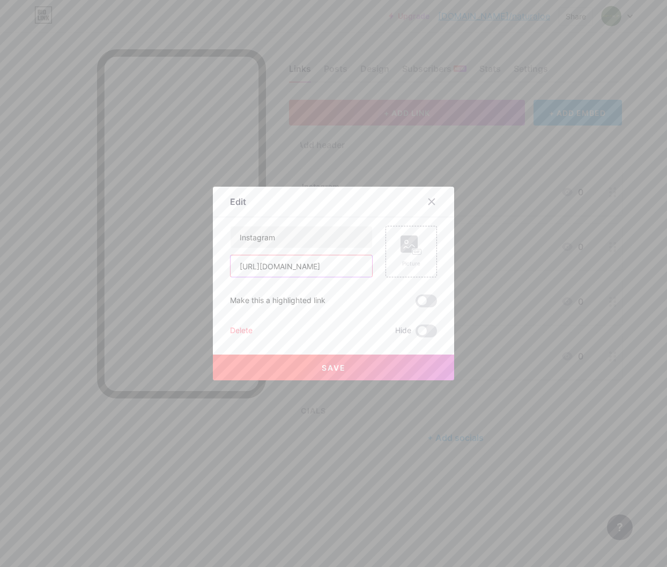
click at [333, 270] on input "[URL][DOMAIN_NAME]" at bounding box center [302, 265] width 142 height 21
paste input "[DOMAIN_NAME][URL]"
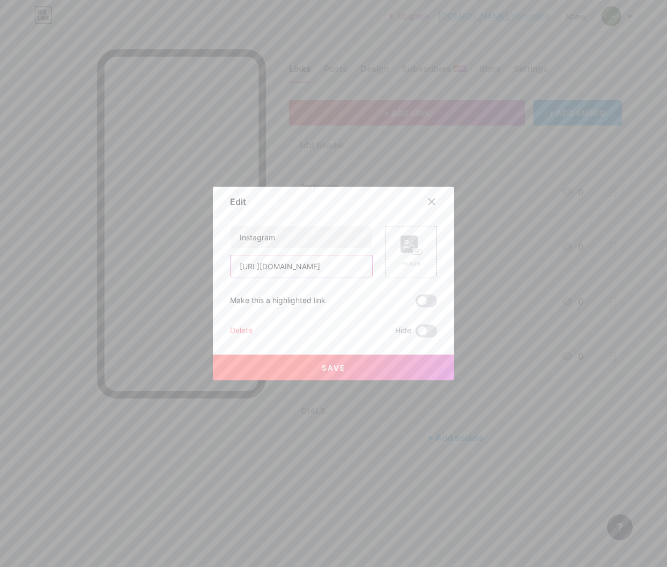
type input "[URL][DOMAIN_NAME]"
click at [383, 365] on button "Save" at bounding box center [333, 368] width 241 height 26
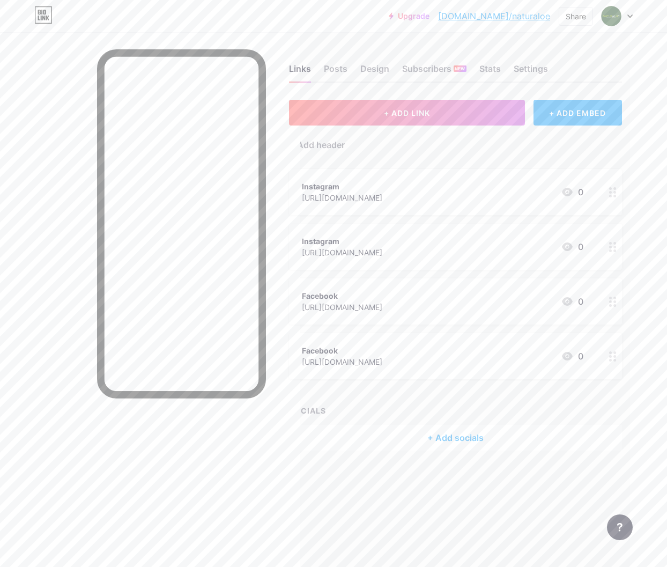
click at [512, 246] on div "Instagram [URL][DOMAIN_NAME] 0" at bounding box center [443, 246] width 282 height 25
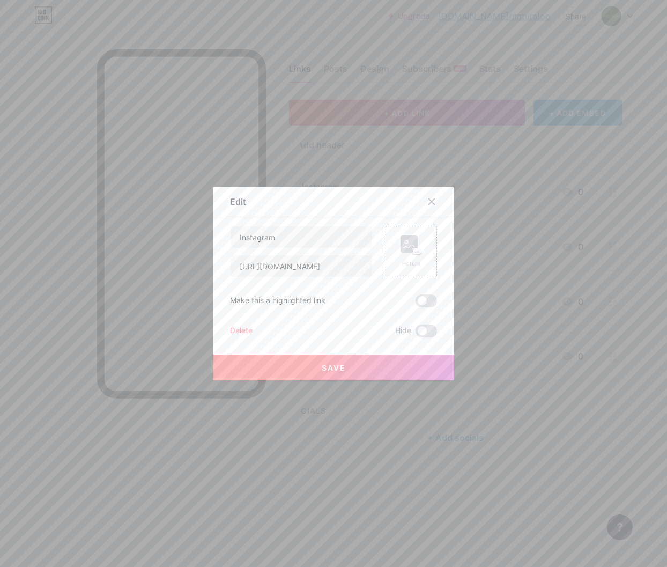
click at [233, 332] on div "Delete" at bounding box center [241, 331] width 23 height 13
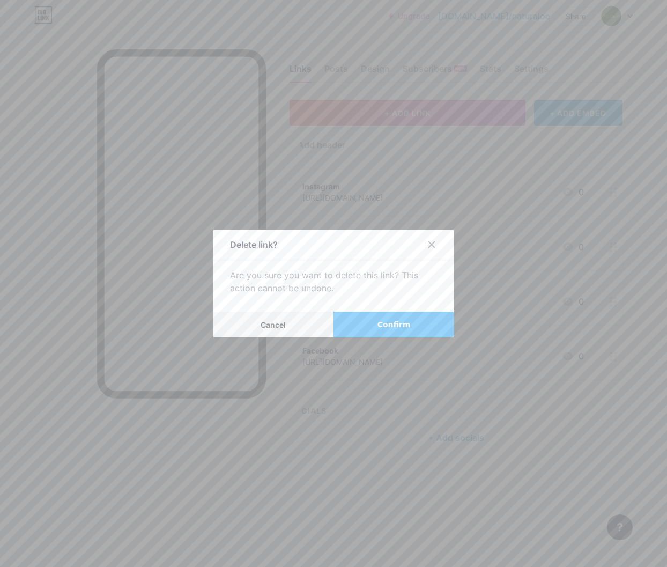
click at [376, 326] on button "Confirm" at bounding box center [394, 325] width 121 height 26
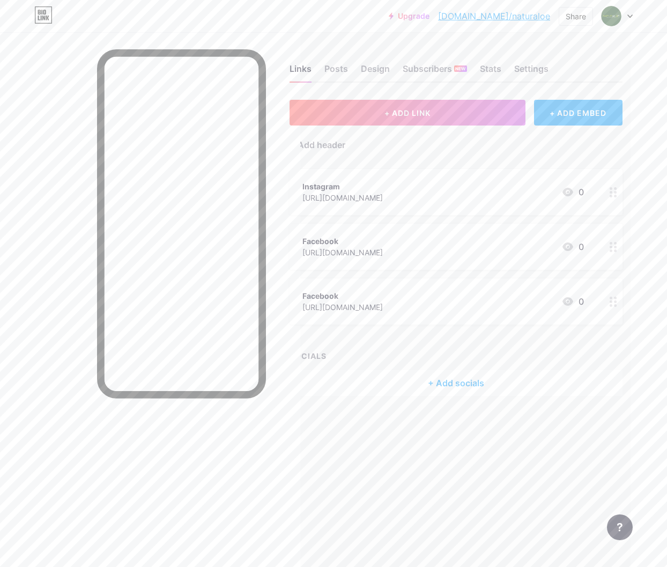
click at [505, 289] on div "Facebook [URL][DOMAIN_NAME] 0" at bounding box center [444, 301] width 282 height 25
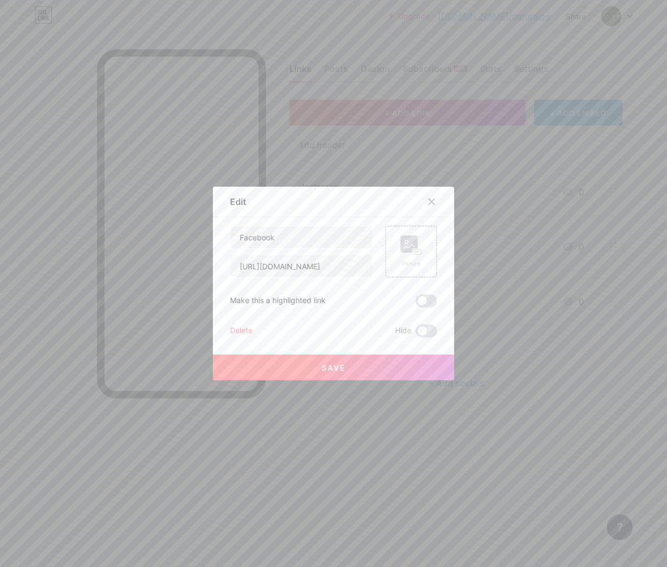
click at [253, 328] on div "Delete Hide" at bounding box center [333, 331] width 207 height 13
click at [246, 329] on div "Delete" at bounding box center [241, 331] width 23 height 13
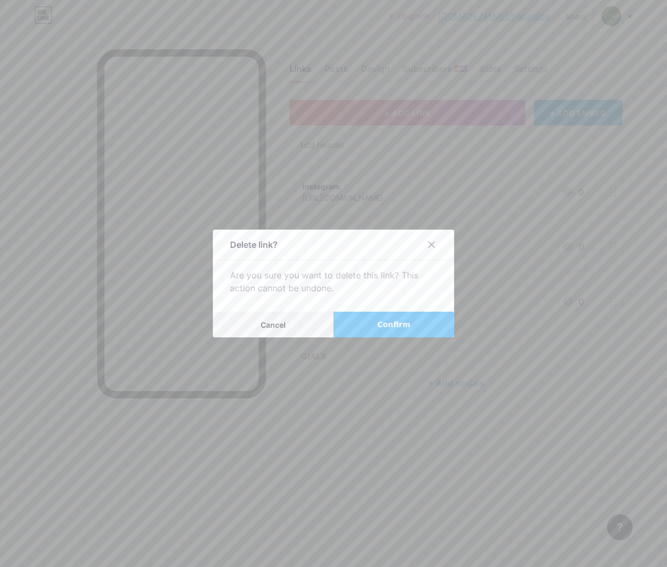
click at [409, 315] on button "Confirm" at bounding box center [394, 325] width 121 height 26
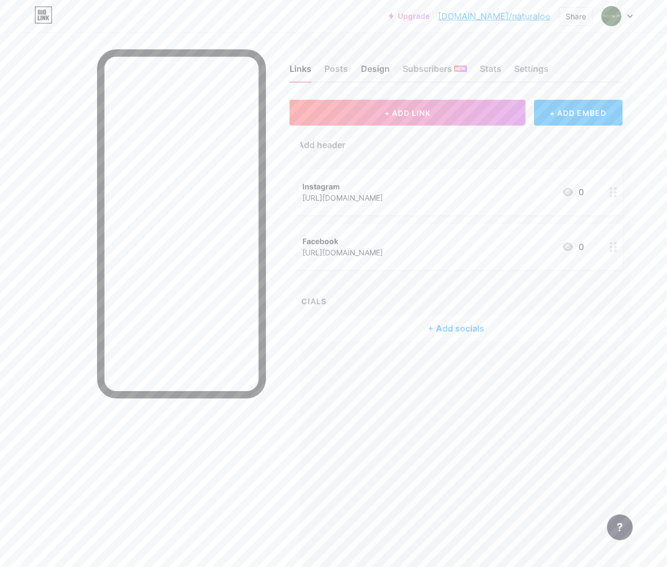
click at [388, 67] on div "Design" at bounding box center [375, 71] width 29 height 19
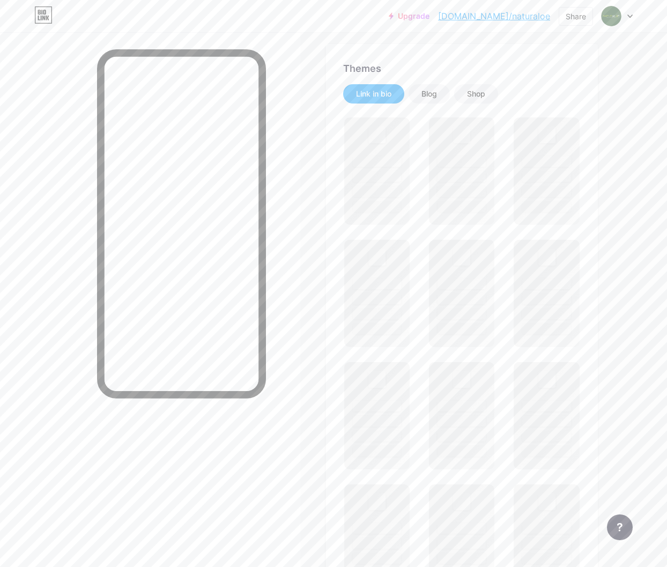
scroll to position [201, 0]
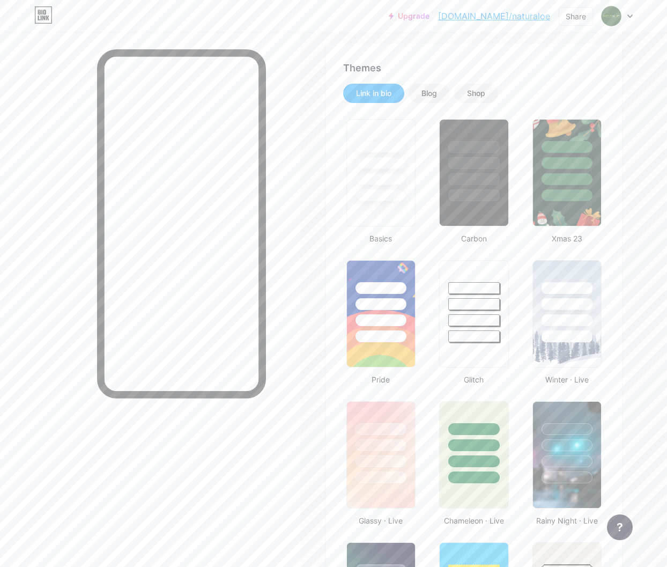
type input "#00ff1e"
type input "#ffffff"
type input "#204d22"
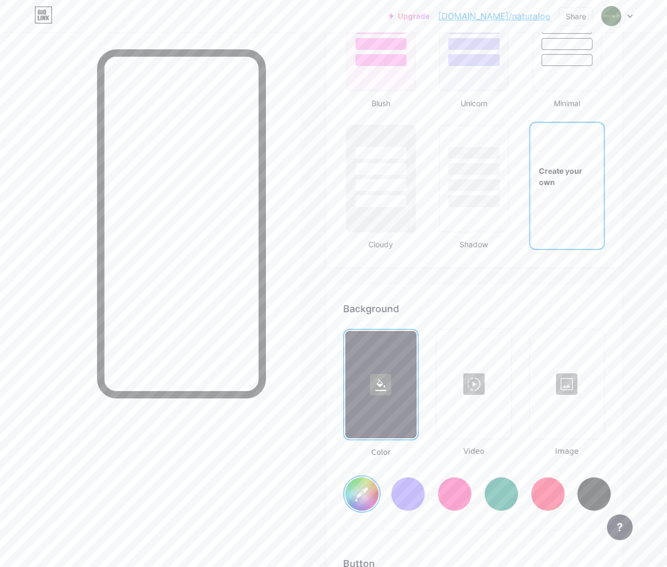
scroll to position [1217, 0]
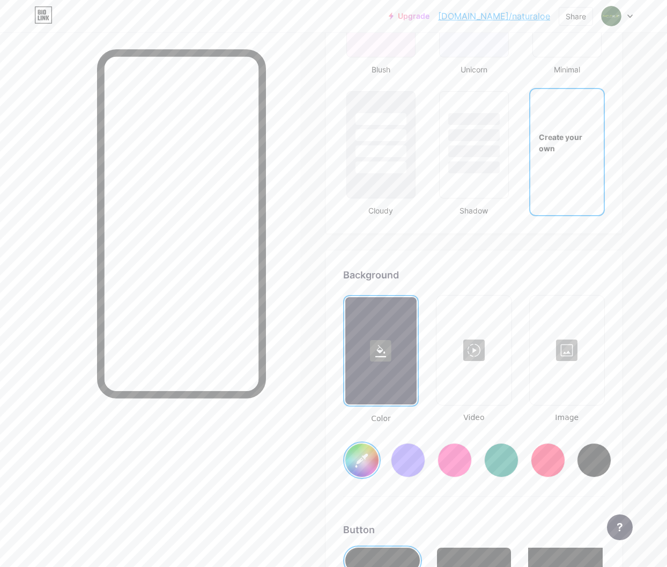
click at [571, 350] on div at bounding box center [567, 350] width 72 height 107
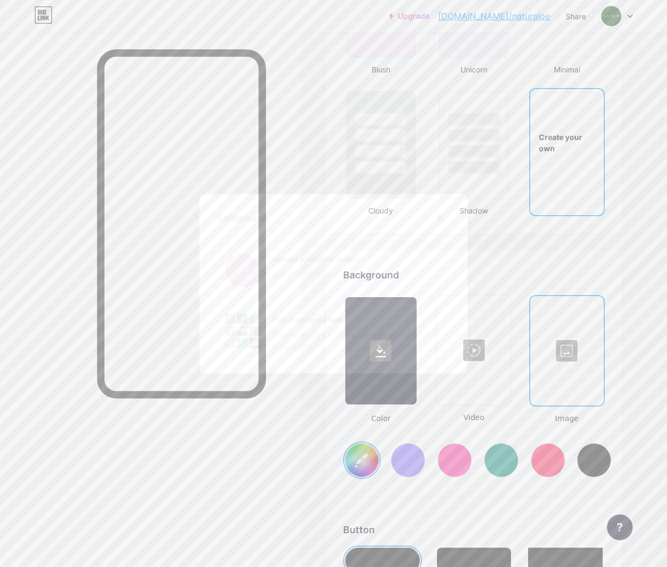
click at [371, 295] on input "file" at bounding box center [334, 270] width 234 height 60
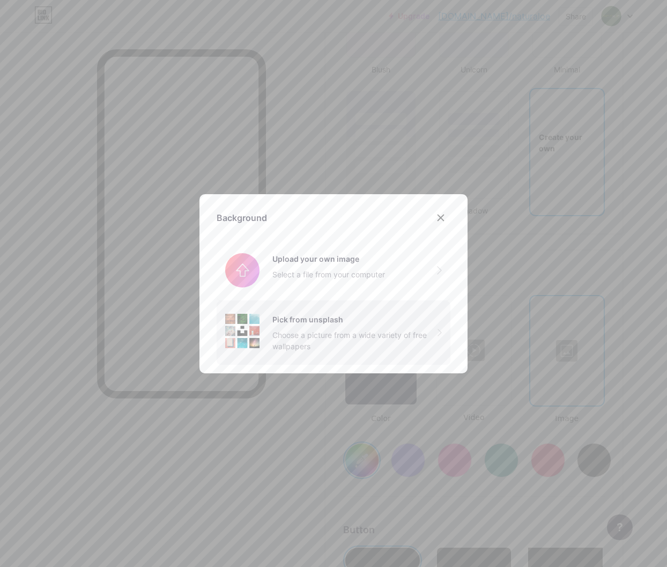
click at [439, 346] on div "Pick from unsplash Choose a picture from a wide variety of free wallpapers" at bounding box center [334, 333] width 234 height 64
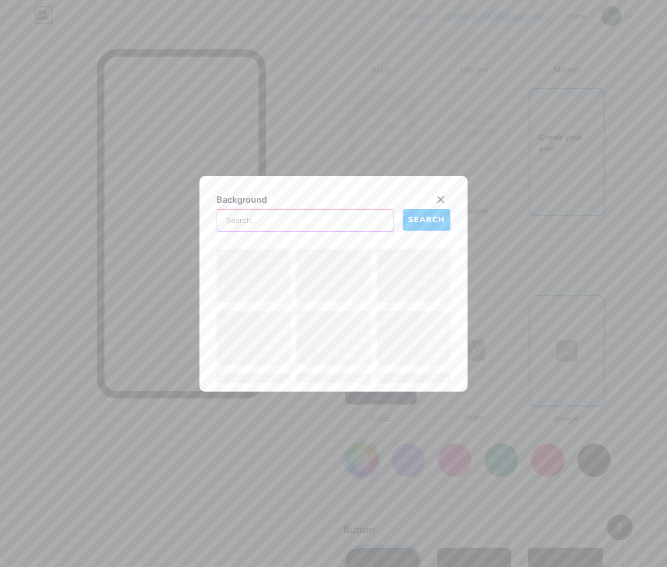
click at [332, 226] on input "text" at bounding box center [305, 220] width 176 height 21
type input "aloe"
click at [425, 232] on div "aloe SEARCH" at bounding box center [334, 296] width 234 height 174
click at [427, 227] on button "SEARCH" at bounding box center [427, 219] width 48 height 21
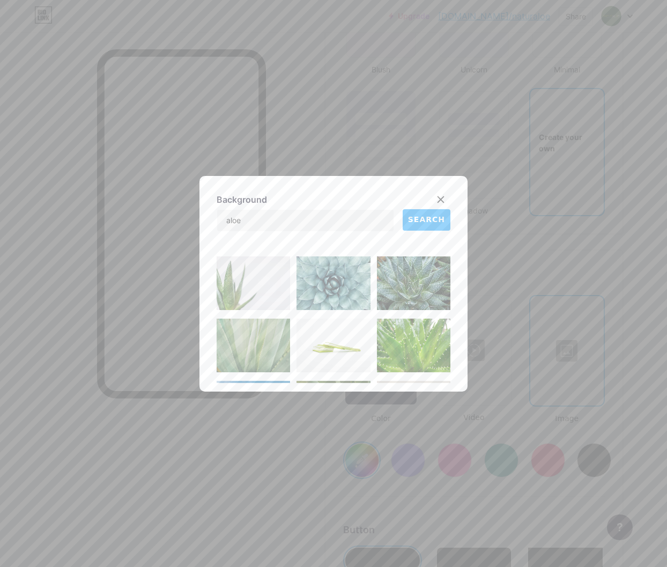
scroll to position [0, 0]
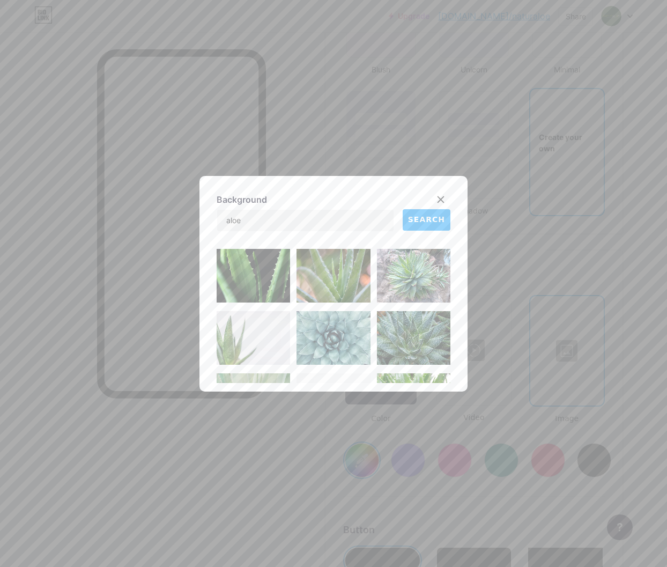
click at [266, 291] on img at bounding box center [253, 276] width 73 height 54
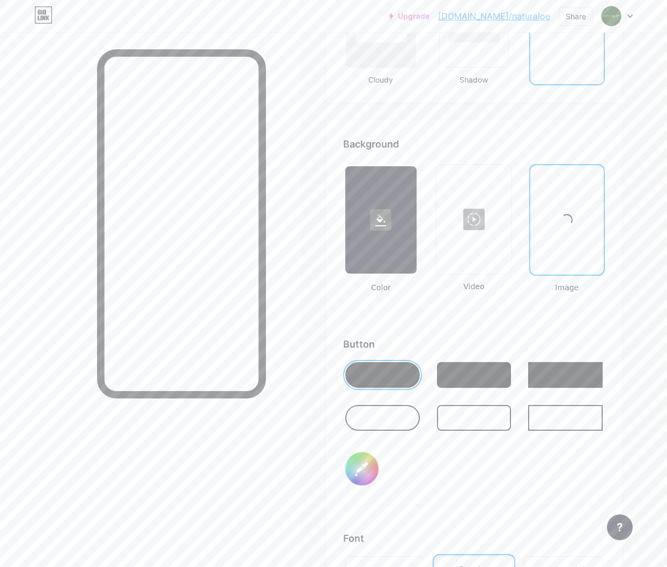
scroll to position [1179, 0]
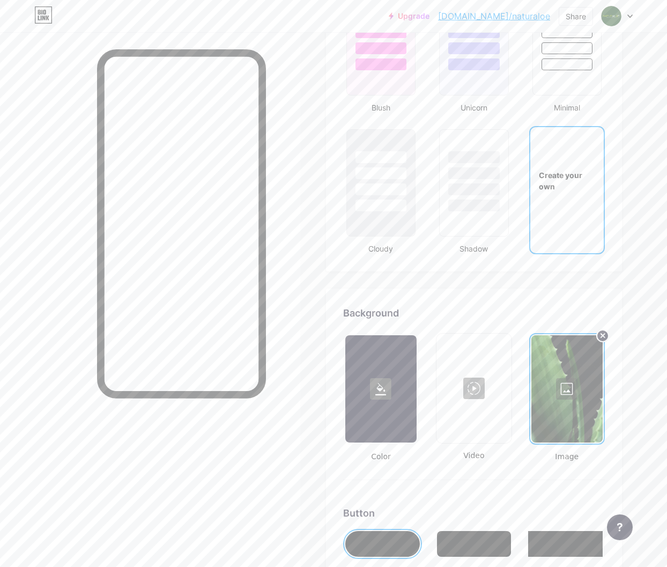
click at [604, 337] on circle at bounding box center [603, 336] width 12 height 12
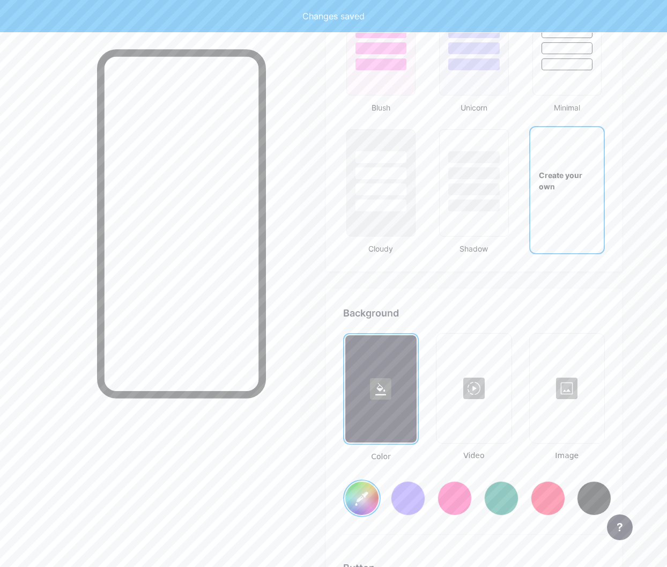
click at [562, 379] on div at bounding box center [567, 388] width 72 height 107
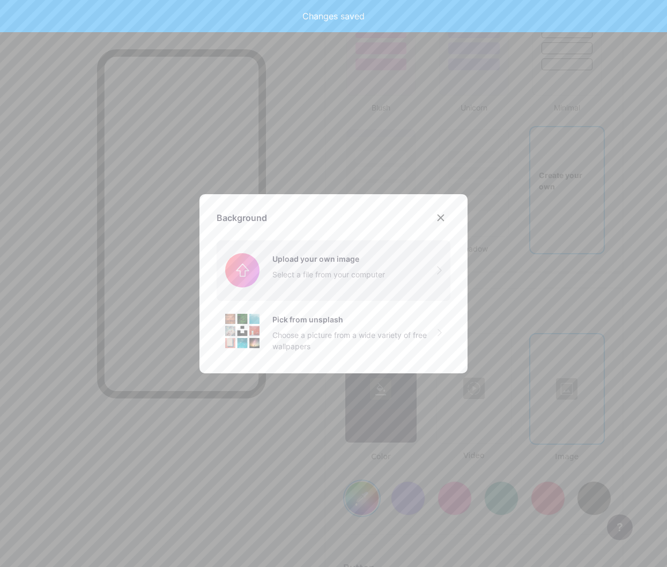
type input "#00ff1e"
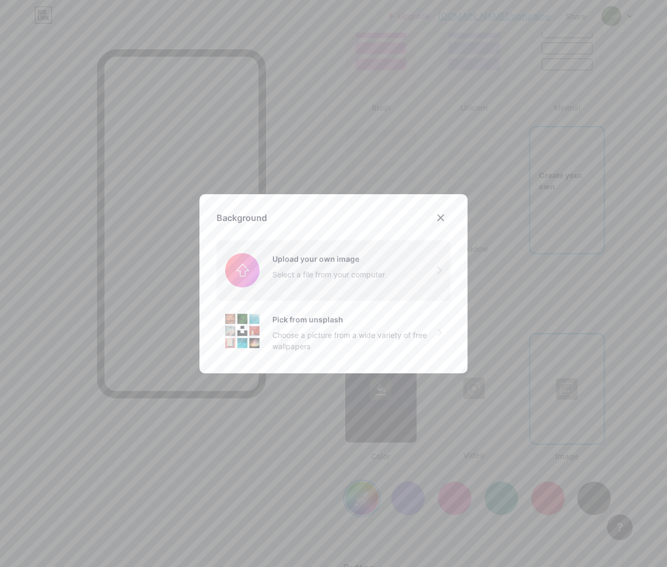
click at [357, 254] on input "file" at bounding box center [334, 270] width 234 height 60
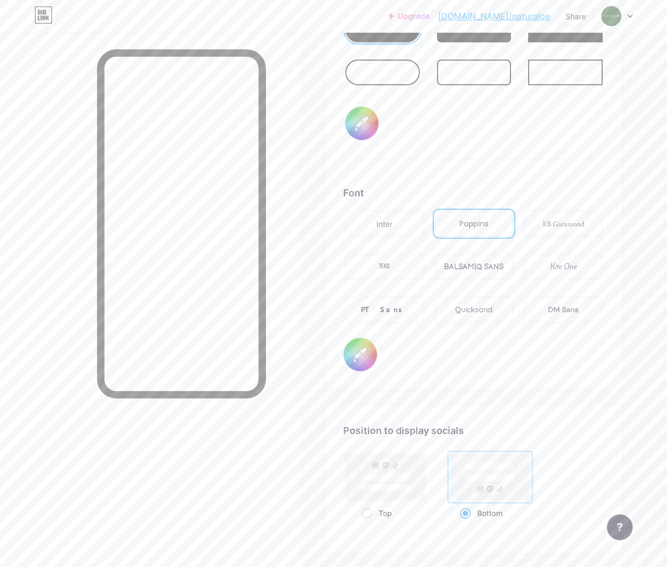
scroll to position [1692, 0]
click at [374, 354] on input "#204d22" at bounding box center [360, 355] width 33 height 33
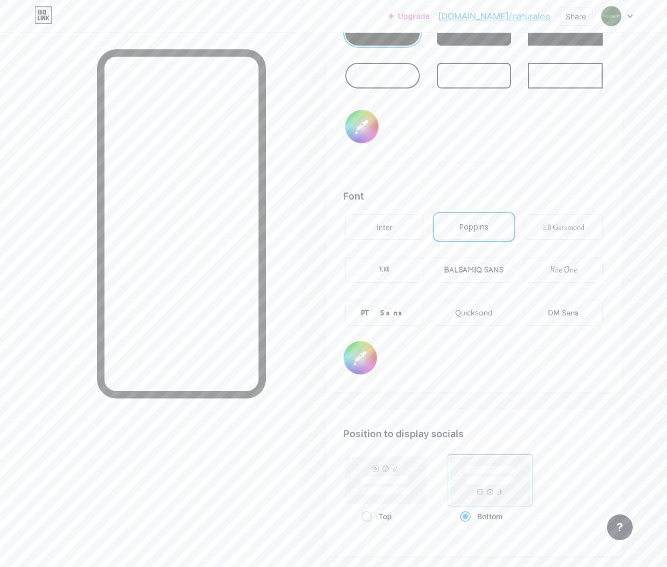
click at [373, 354] on input "#204d22" at bounding box center [360, 357] width 33 height 33
type input "#ffffff"
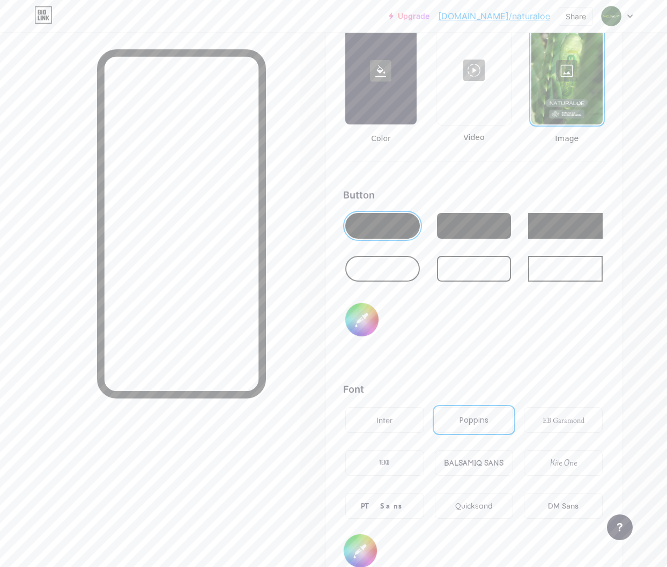
scroll to position [1411, 0]
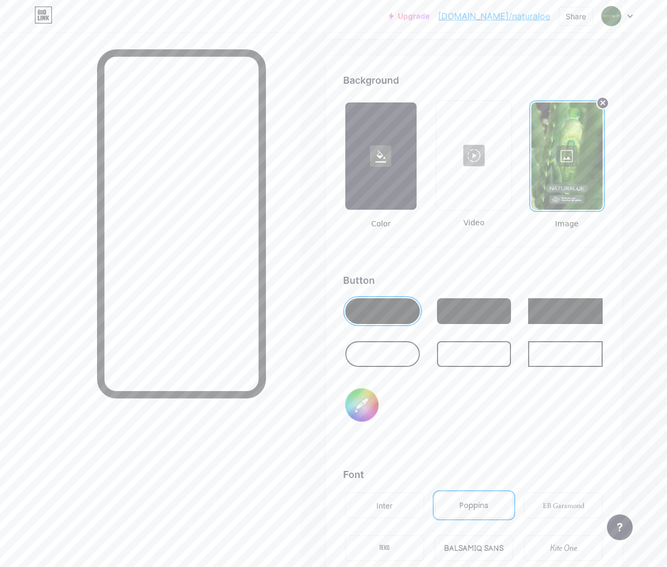
click at [571, 160] on div at bounding box center [567, 155] width 71 height 107
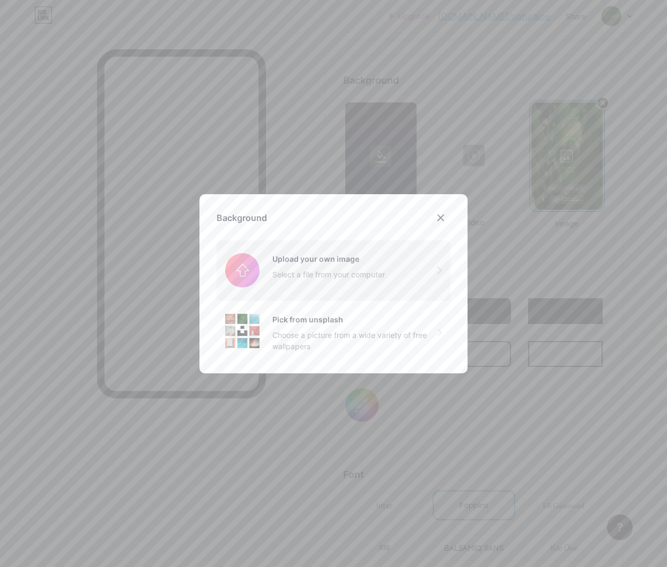
click at [313, 277] on input "file" at bounding box center [334, 270] width 234 height 60
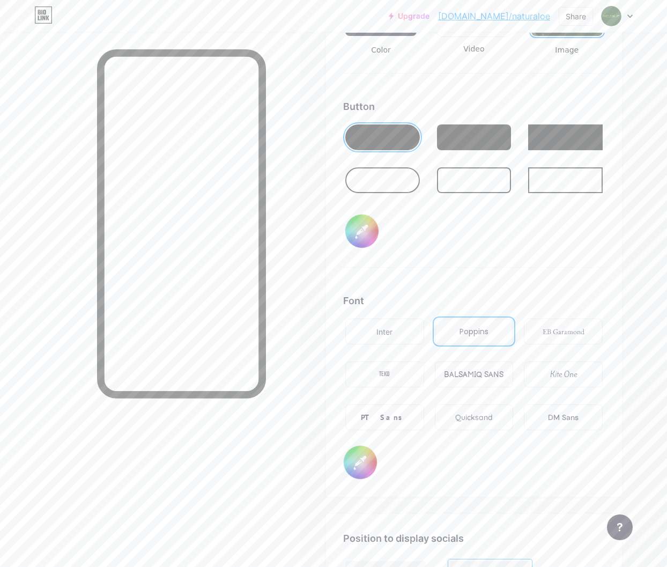
scroll to position [1593, 0]
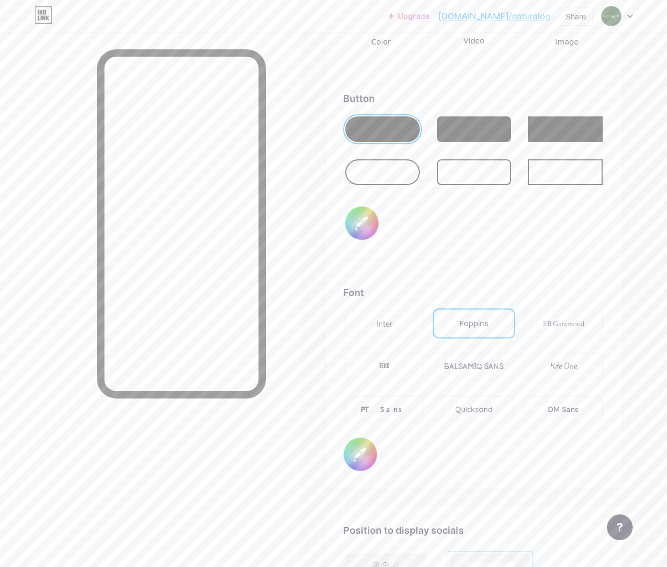
click at [367, 441] on input "#ffffff" at bounding box center [360, 454] width 33 height 33
click at [410, 449] on div "Font Inter Poppins EB Garamond TEKO BALSAMIQ SANS Kite One PT Sans Quicksand DM…" at bounding box center [474, 378] width 262 height 186
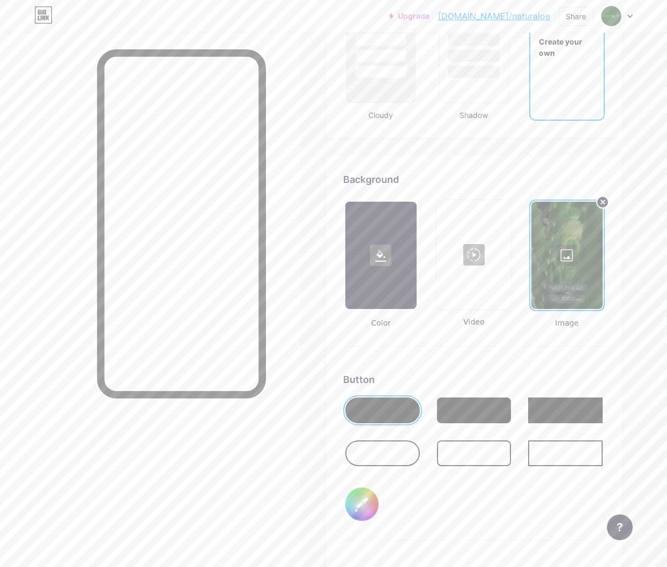
scroll to position [1292, 0]
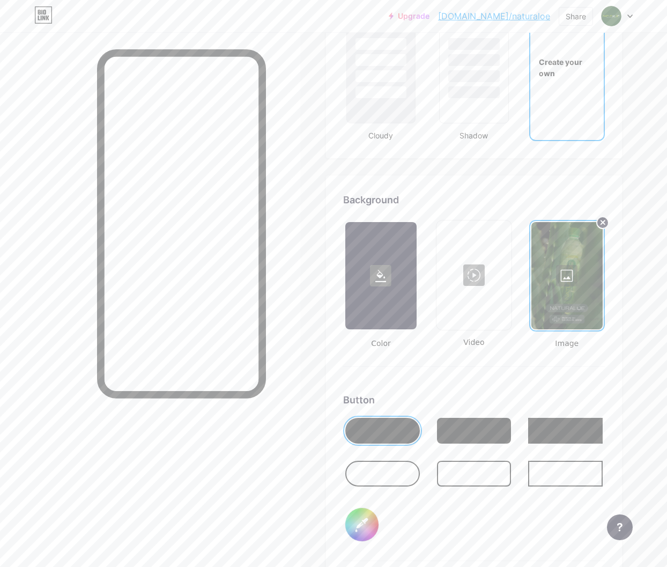
click at [370, 298] on div at bounding box center [380, 275] width 71 height 107
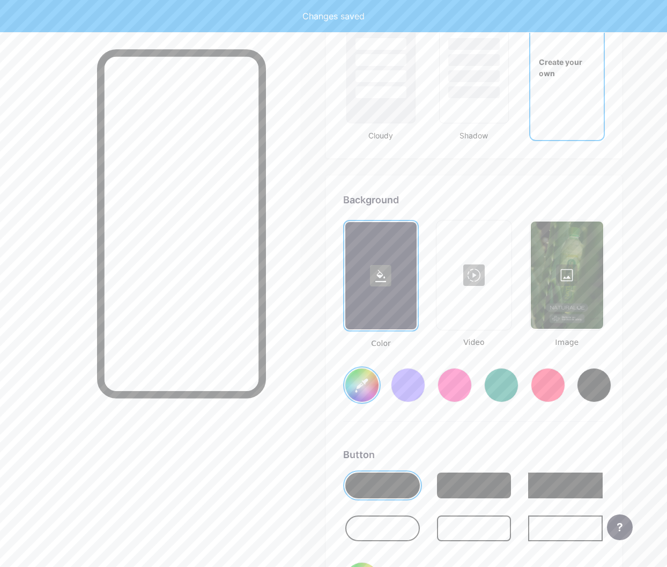
type input "#00ff1e"
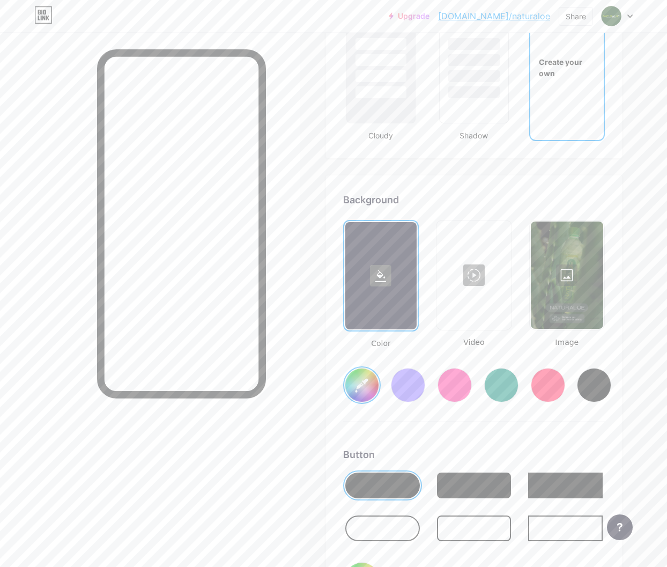
click at [559, 304] on div at bounding box center [567, 275] width 72 height 107
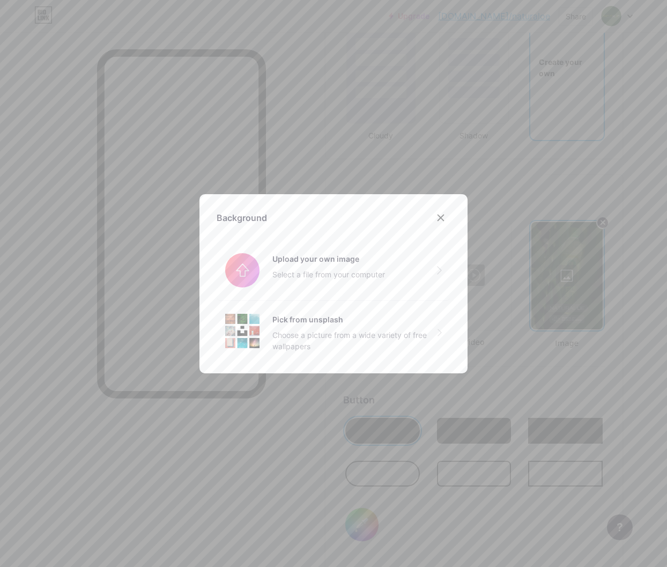
click at [442, 209] on div at bounding box center [440, 217] width 19 height 19
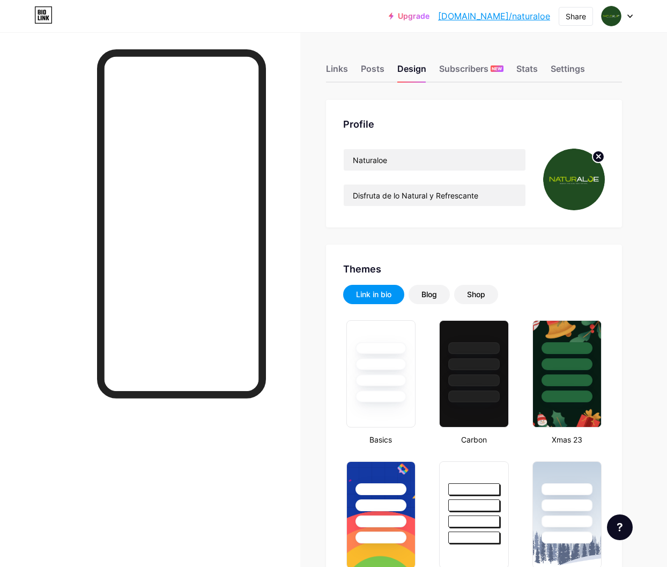
type input "#ffffff"
click at [334, 73] on div "Links" at bounding box center [337, 71] width 22 height 19
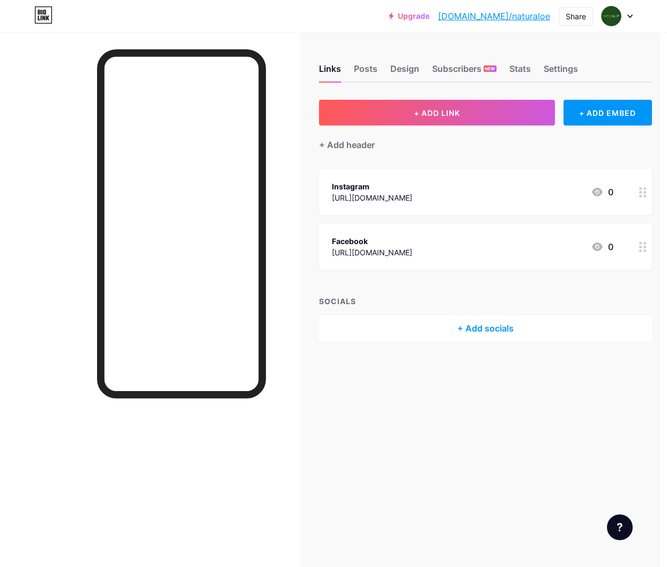
click at [520, 196] on div "Instagram https://www.instagram.com/naturaloegt/ 0" at bounding box center [473, 192] width 282 height 25
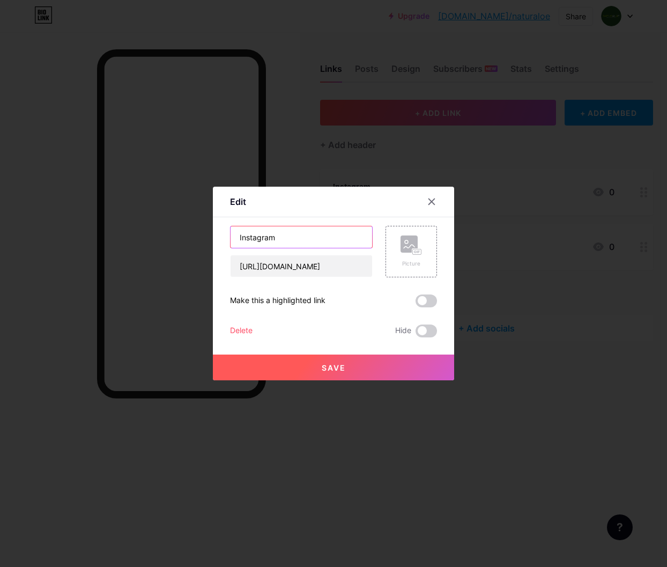
click at [305, 246] on input "Instagram" at bounding box center [302, 236] width 142 height 21
click at [418, 258] on div "Picture" at bounding box center [411, 252] width 21 height 32
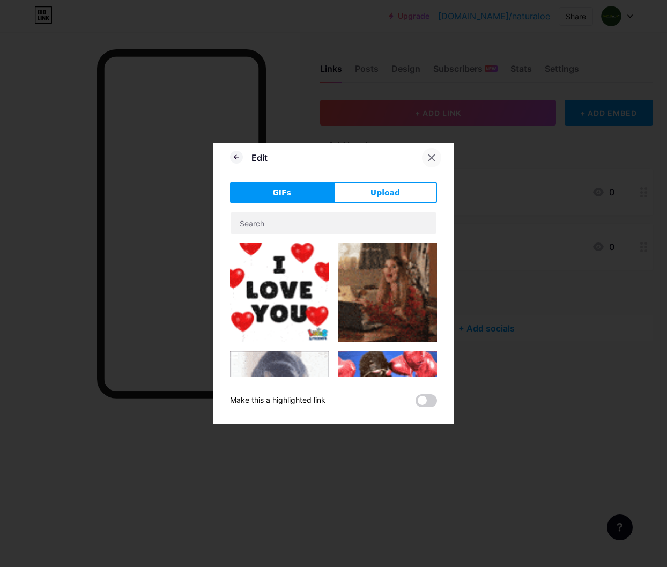
click at [440, 158] on div at bounding box center [431, 157] width 19 height 19
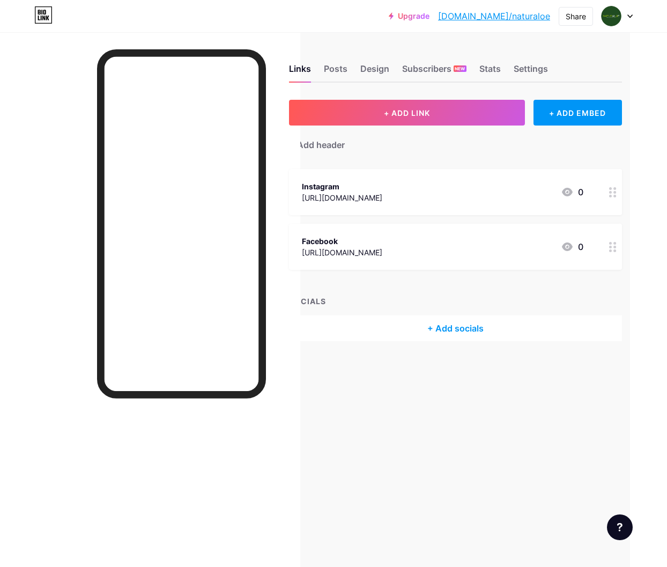
scroll to position [0, 27]
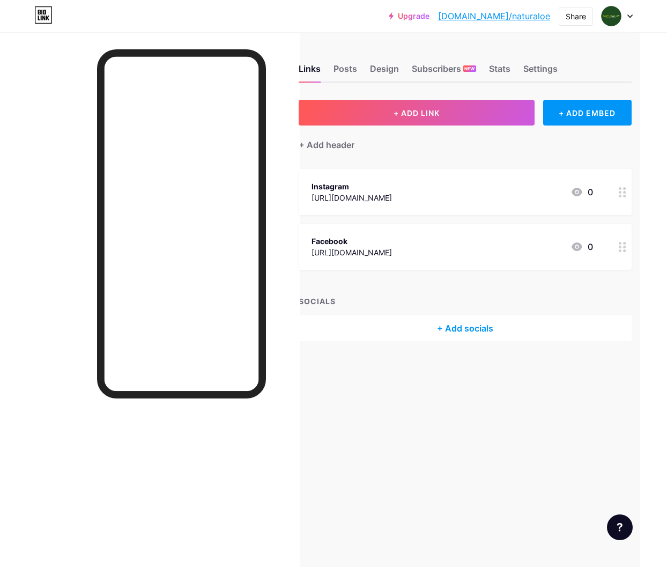
click at [526, 192] on div "Instagram https://www.instagram.com/naturaloegt/ 0" at bounding box center [453, 192] width 282 height 25
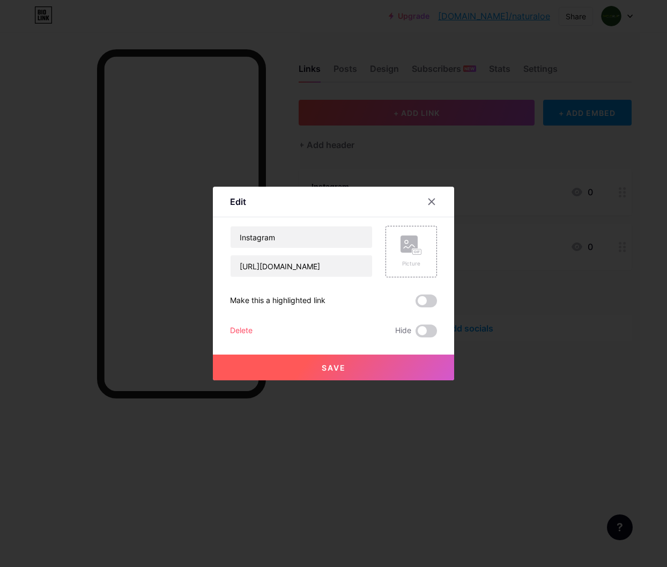
click at [238, 326] on div "Delete" at bounding box center [241, 331] width 23 height 13
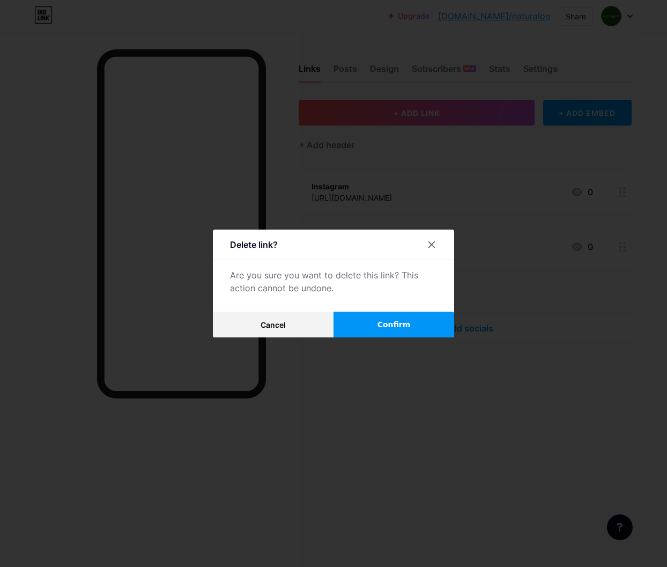
scroll to position [0, 27]
click at [399, 329] on span "Confirm" at bounding box center [394, 324] width 33 height 11
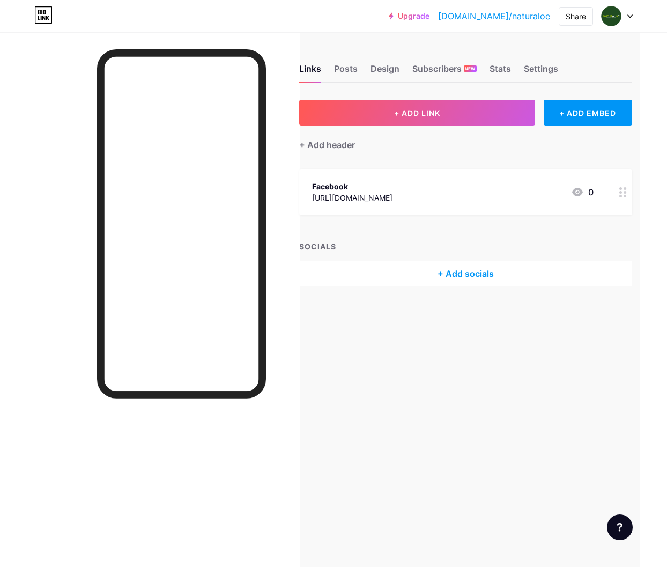
click at [442, 245] on div "SOCIALS" at bounding box center [465, 246] width 333 height 11
click at [393, 200] on div "[URL][DOMAIN_NAME]" at bounding box center [352, 197] width 80 height 11
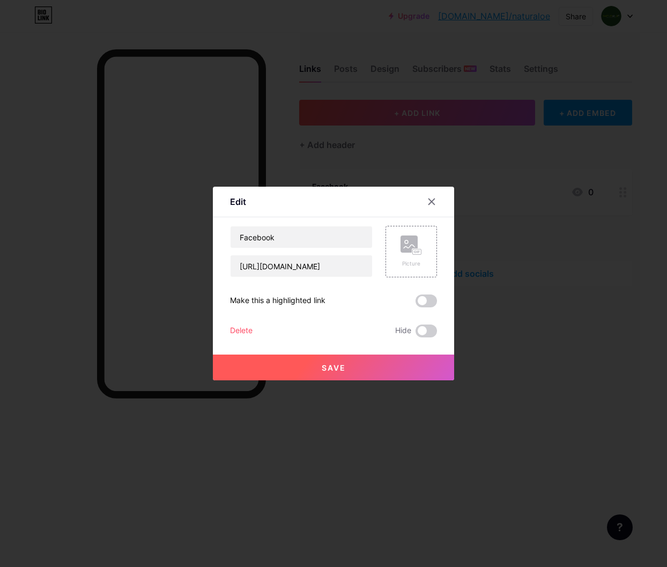
click at [237, 329] on div "Delete" at bounding box center [241, 331] width 23 height 13
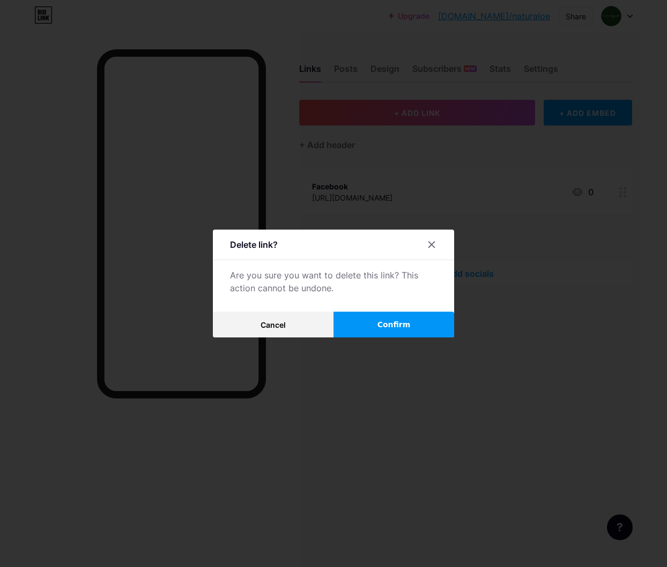
click at [400, 323] on span "Confirm" at bounding box center [394, 324] width 33 height 11
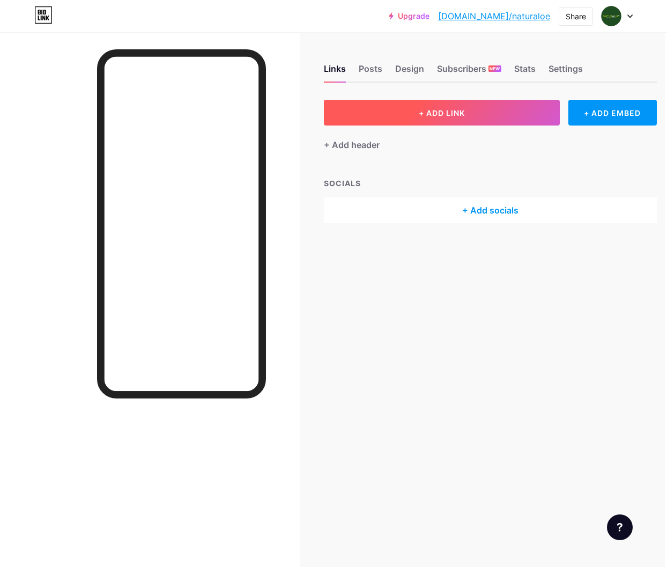
scroll to position [0, 7]
click at [434, 122] on button "+ ADD LINK" at bounding box center [437, 113] width 236 height 26
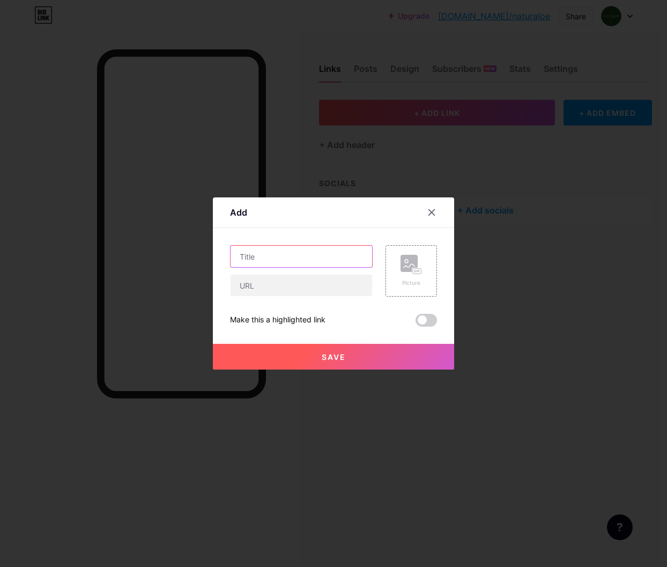
click at [297, 257] on input "text" at bounding box center [302, 256] width 142 height 21
type input "Instagram"
click at [276, 284] on input "text" at bounding box center [302, 285] width 142 height 21
type input "[URL][DOMAIN_NAME]"
click at [336, 352] on span "Save" at bounding box center [334, 356] width 24 height 9
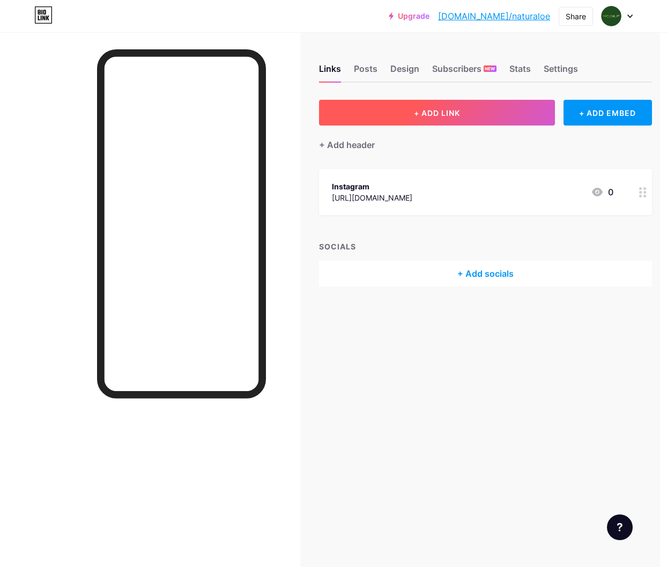
click at [468, 110] on button "+ ADD LINK" at bounding box center [437, 113] width 236 height 26
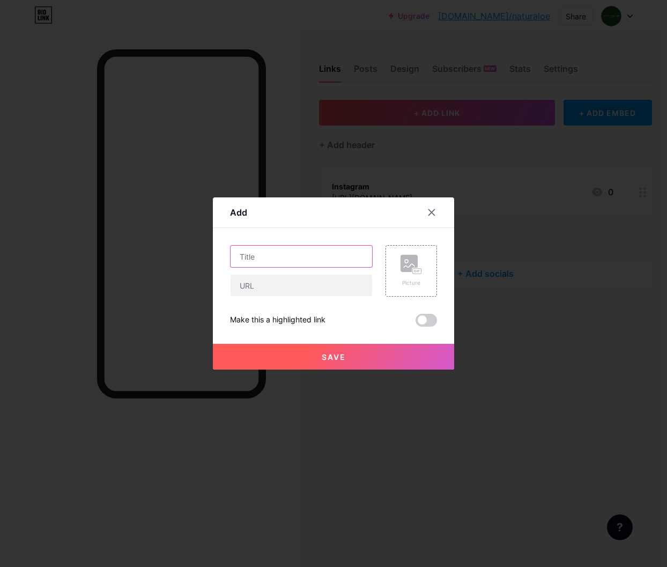
click at [266, 259] on input "text" at bounding box center [302, 256] width 142 height 21
type input "Facebook"
click at [274, 285] on input "text" at bounding box center [302, 285] width 142 height 21
paste input "[URL][DOMAIN_NAME]"
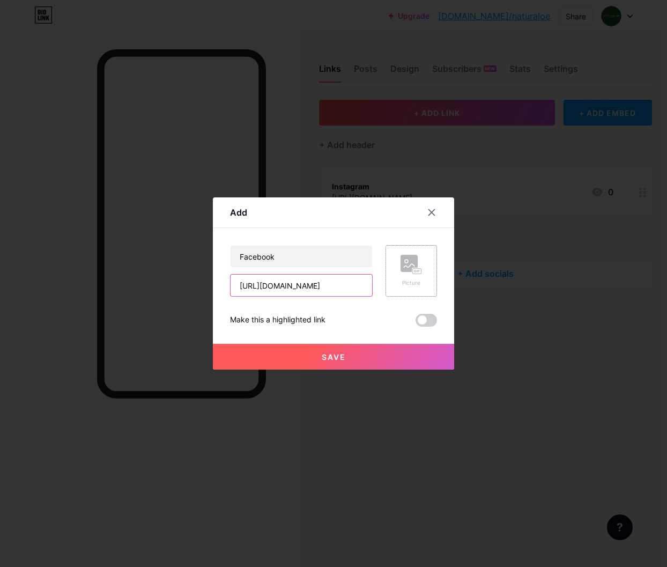
type input "[URL][DOMAIN_NAME]"
click at [415, 277] on div "Picture" at bounding box center [411, 271] width 21 height 32
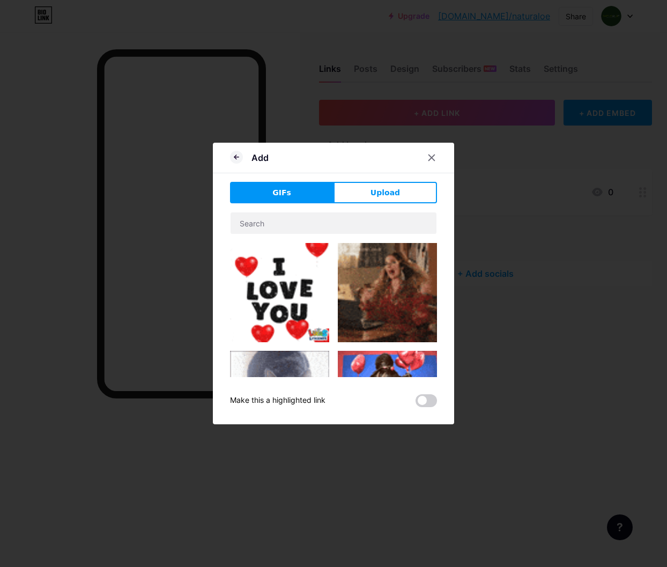
scroll to position [77, 0]
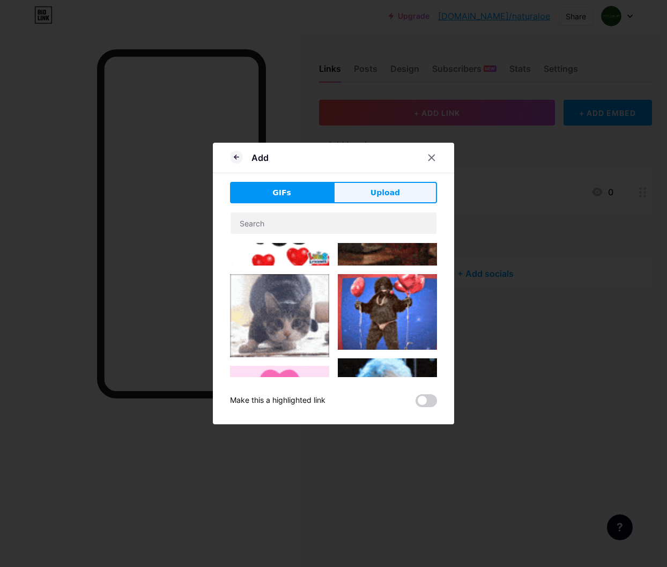
click at [386, 189] on span "Upload" at bounding box center [386, 192] width 30 height 11
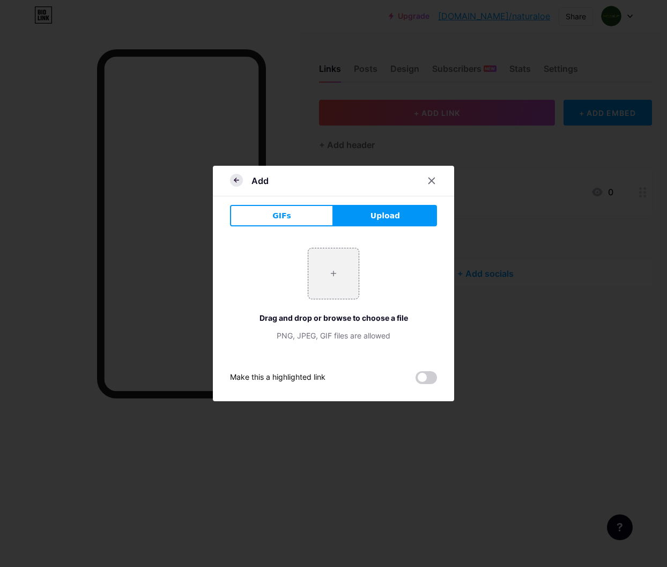
click at [237, 180] on icon at bounding box center [236, 180] width 4 height 0
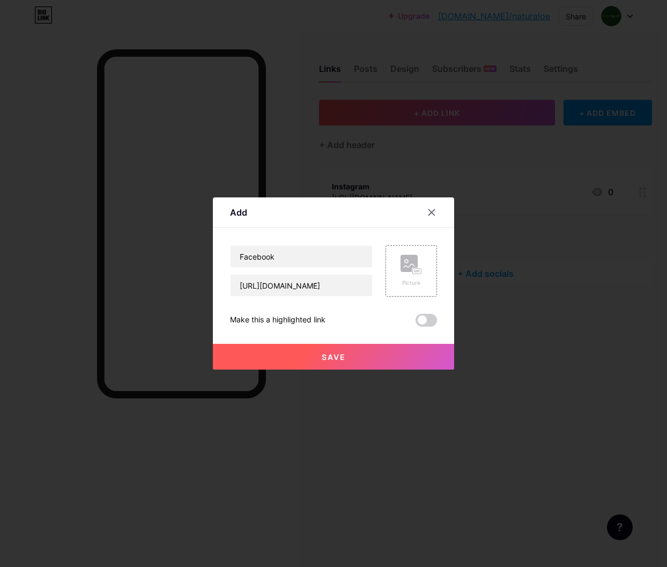
click at [408, 358] on button "Save" at bounding box center [333, 357] width 241 height 26
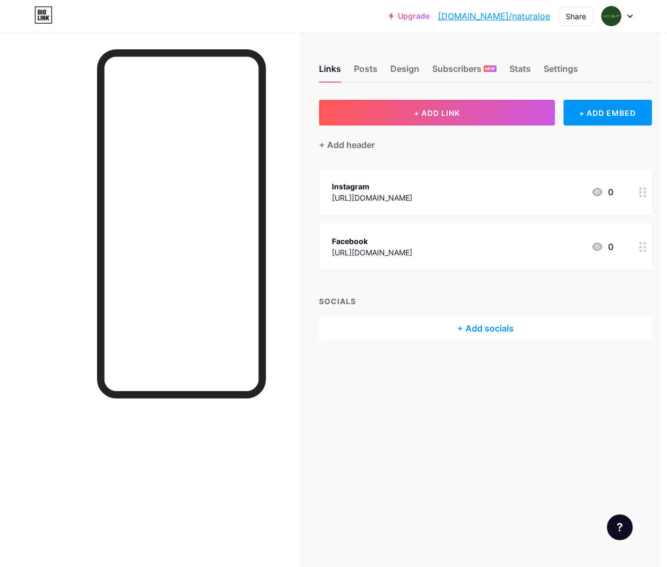
click at [395, 91] on div "Links Posts Design Subscribers NEW Stats Settings + ADD LINK + ADD EMBED + Add …" at bounding box center [345, 213] width 704 height 363
click at [403, 73] on div "Design" at bounding box center [405, 71] width 29 height 19
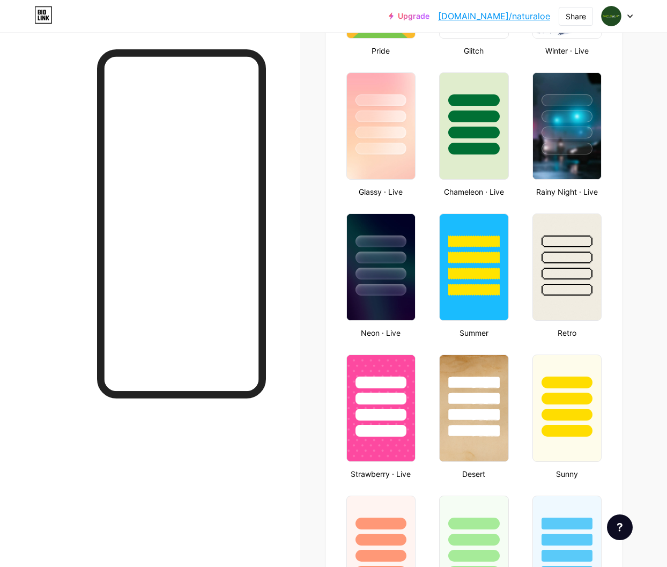
type input "#ffffff"
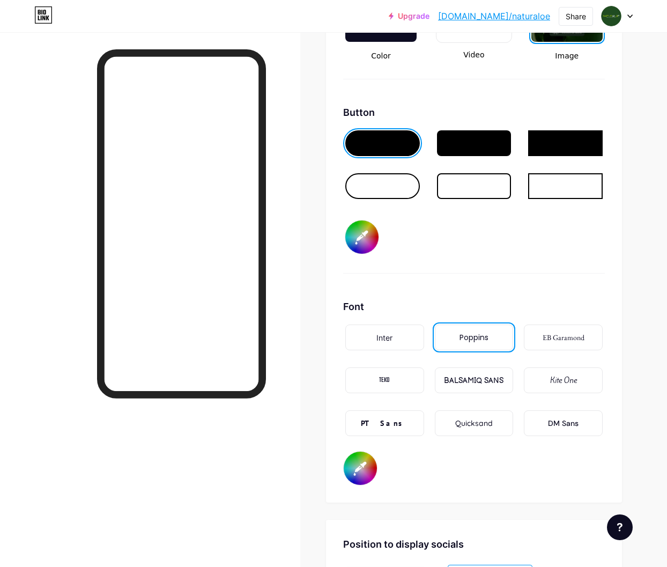
scroll to position [1624, 0]
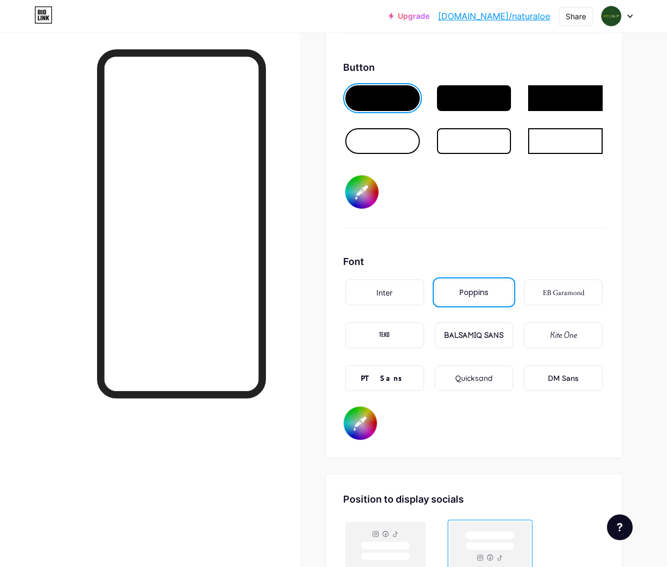
click at [353, 432] on input "#ffffff" at bounding box center [360, 423] width 33 height 33
click at [488, 207] on div "Button #ffffff" at bounding box center [474, 144] width 262 height 168
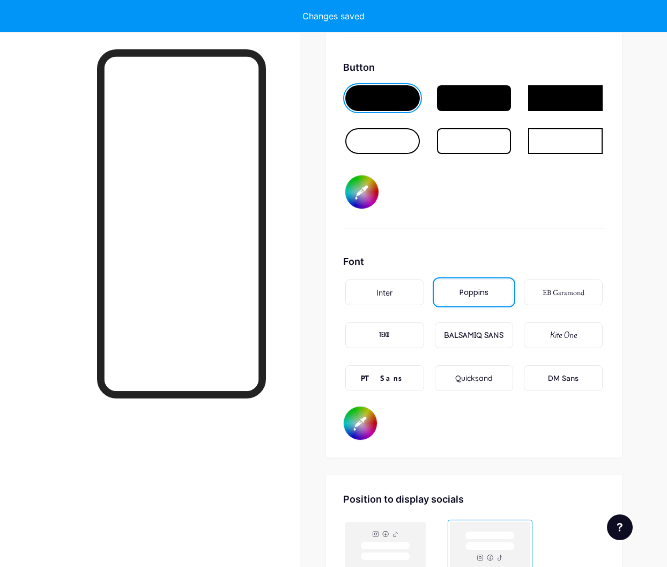
scroll to position [1710, 0]
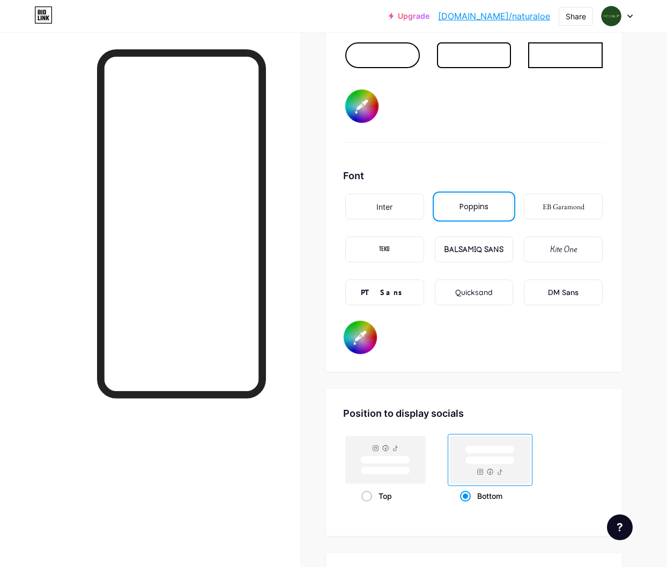
click at [363, 349] on input "#38c511" at bounding box center [360, 337] width 33 height 33
click at [365, 348] on input "#38c511" at bounding box center [360, 337] width 33 height 33
type input "#37ff00"
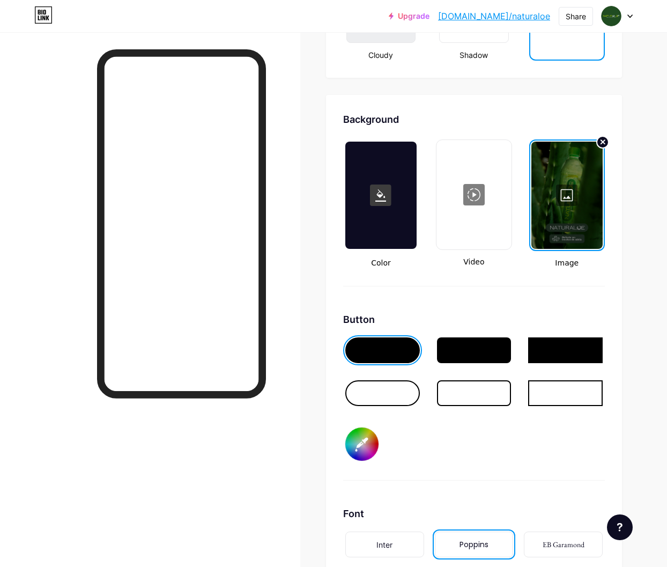
scroll to position [1364, 0]
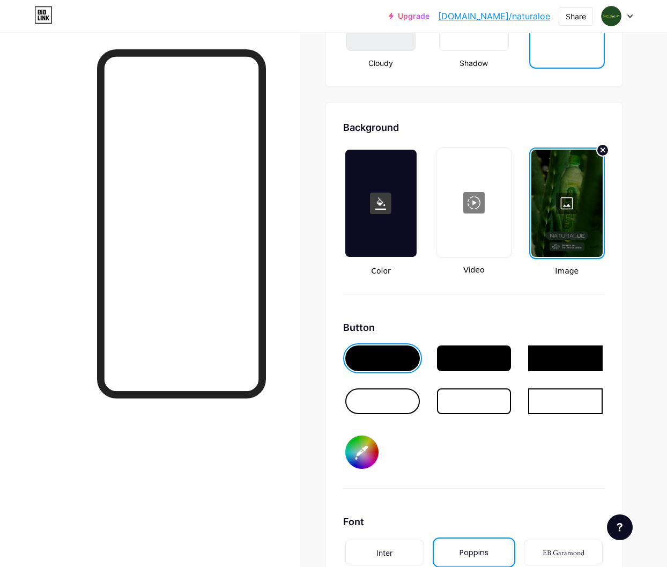
click at [366, 453] on input "#ffffff" at bounding box center [361, 452] width 33 height 33
type input "#204d22"
click at [536, 446] on div "Button #204d22" at bounding box center [474, 404] width 262 height 168
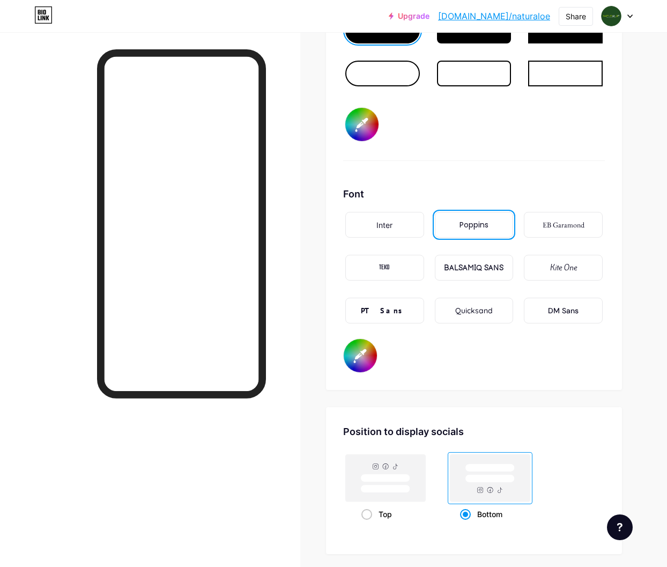
scroll to position [1694, 0]
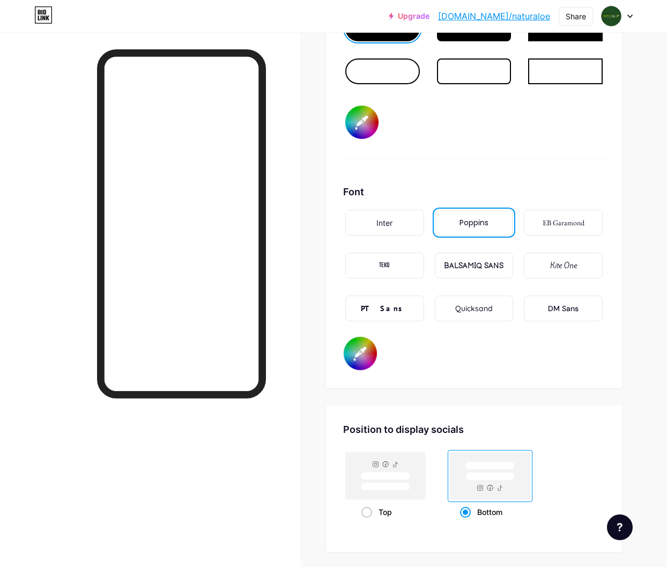
click at [351, 350] on input "#37ff00" at bounding box center [360, 353] width 33 height 33
click at [497, 337] on div "Font Inter Poppins EB Garamond TEKO BALSAMIQ SANS Kite One PT Sans Quicksand DM…" at bounding box center [474, 278] width 262 height 186
click at [356, 362] on input "#ffffff" at bounding box center [360, 353] width 33 height 33
type input "#ffffff"
click at [520, 356] on div "Font Inter Poppins EB Garamond TEKO BALSAMIQ SANS Kite One PT Sans Quicksand DM…" at bounding box center [474, 278] width 262 height 186
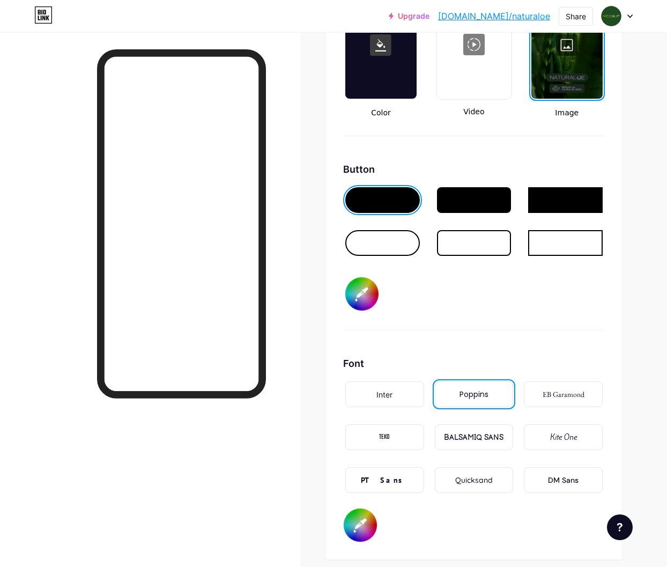
scroll to position [1524, 0]
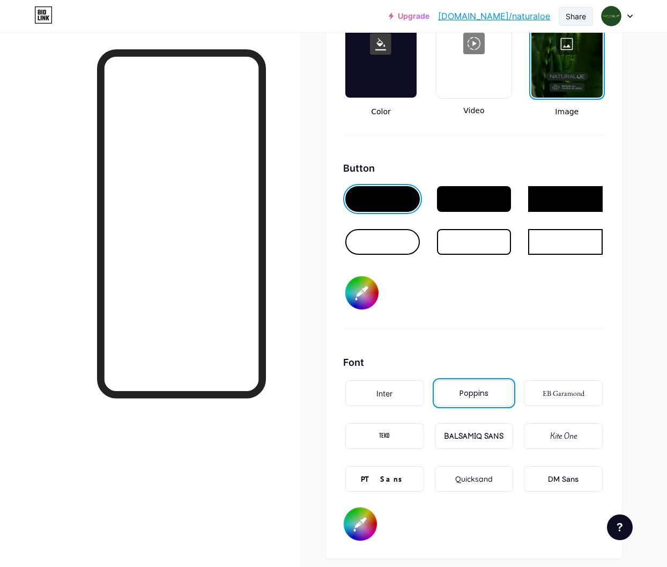
click at [562, 17] on div "Share" at bounding box center [576, 16] width 34 height 19
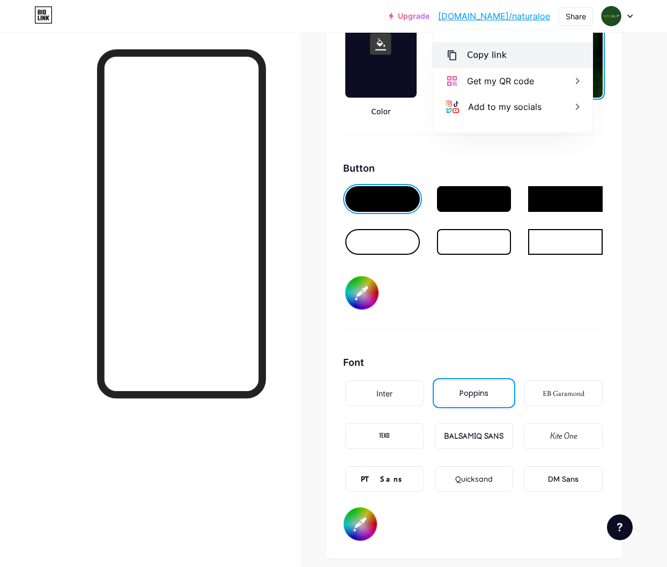
click at [548, 56] on div "Copy link" at bounding box center [513, 55] width 160 height 26
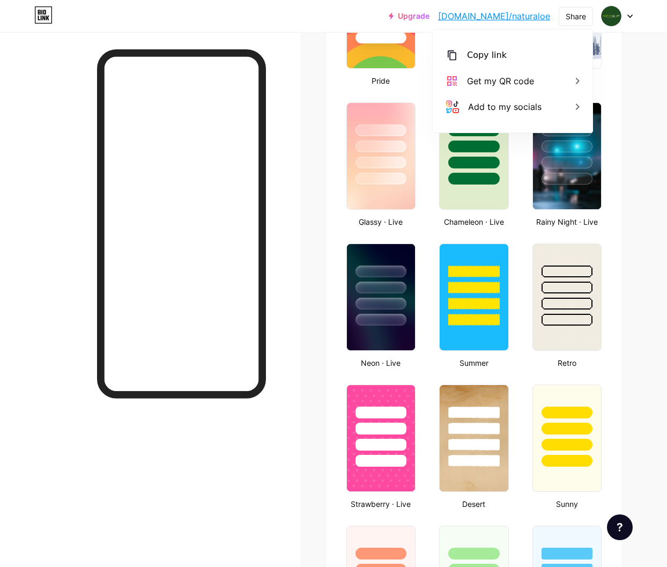
scroll to position [0, 0]
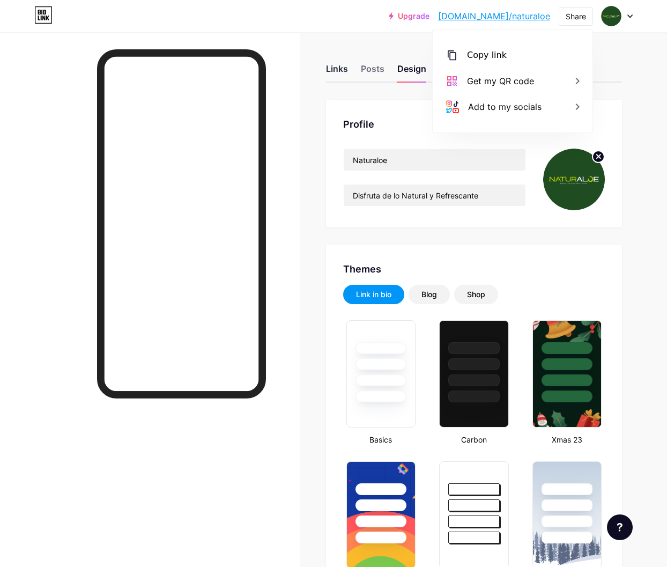
click at [336, 70] on div "Links" at bounding box center [337, 71] width 22 height 19
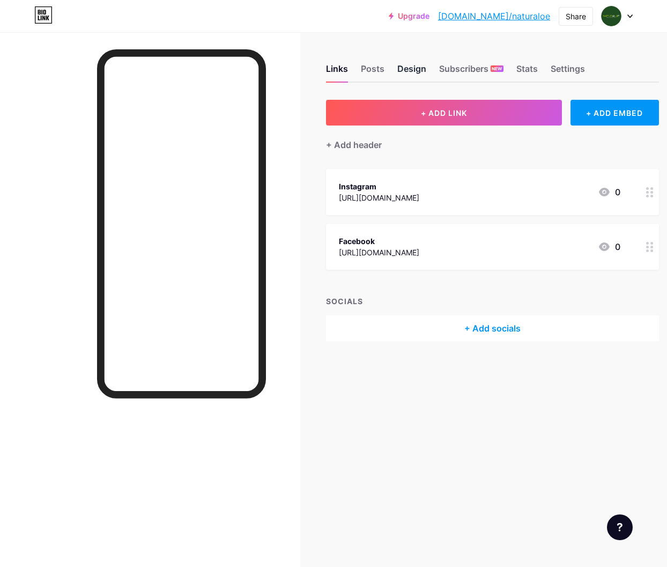
click at [401, 68] on div "Design" at bounding box center [412, 71] width 29 height 19
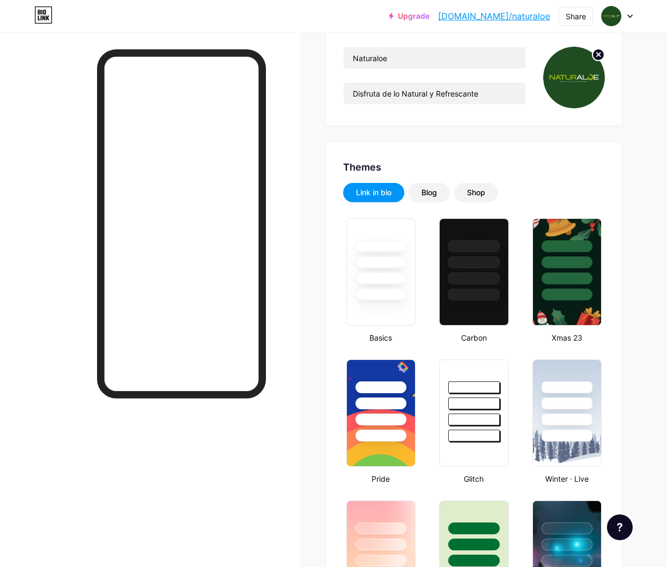
type input "#204d22"
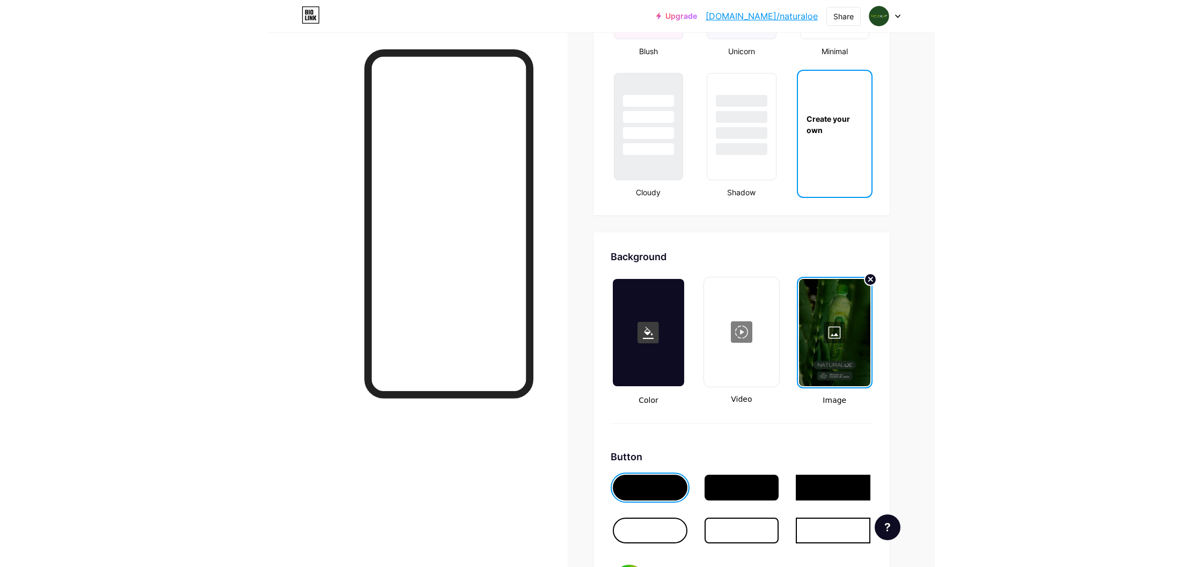
scroll to position [1237, 0]
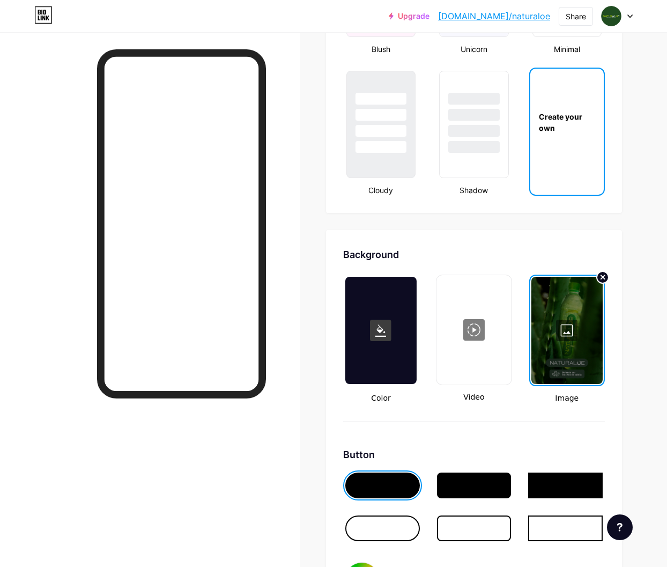
click at [568, 332] on div at bounding box center [567, 330] width 71 height 107
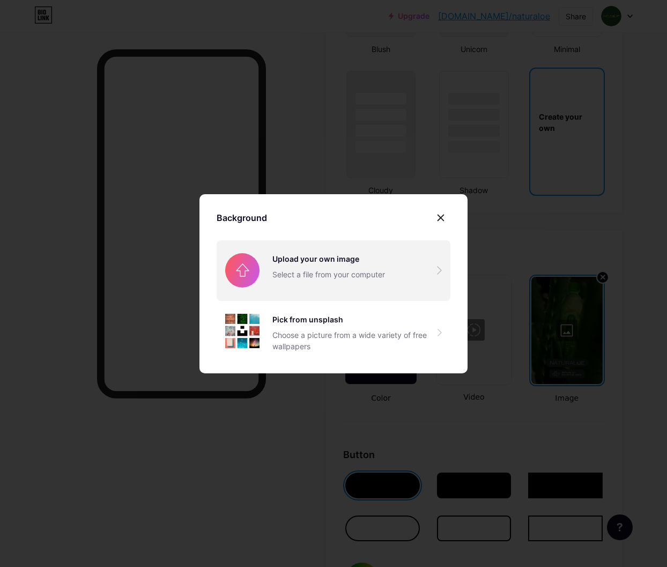
click at [353, 282] on input "file" at bounding box center [334, 270] width 234 height 60
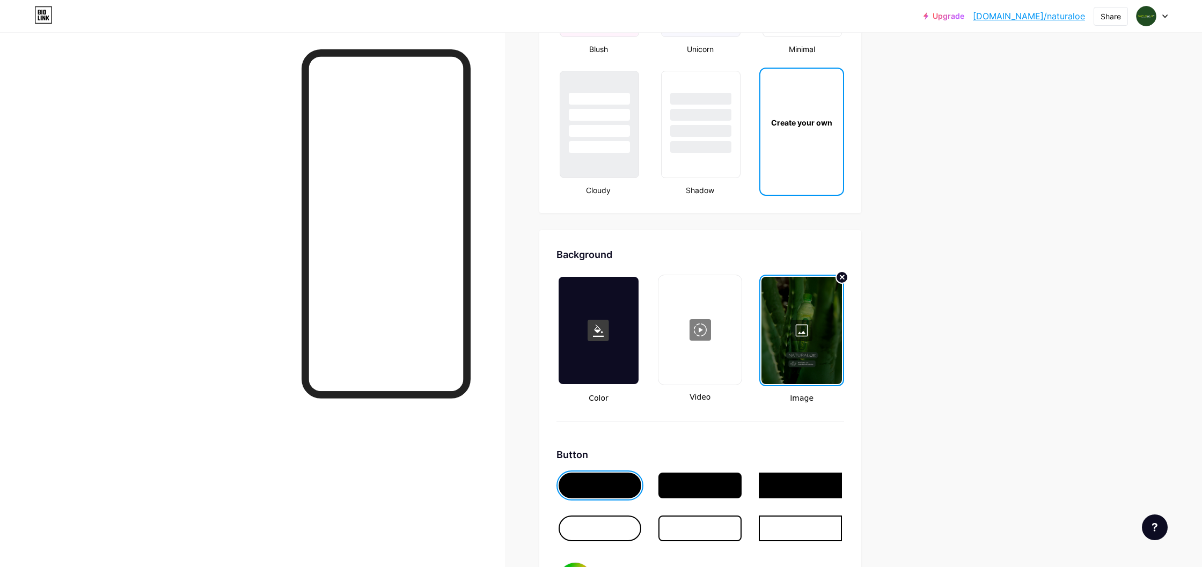
click at [667, 276] on icon at bounding box center [841, 277] width 13 height 13
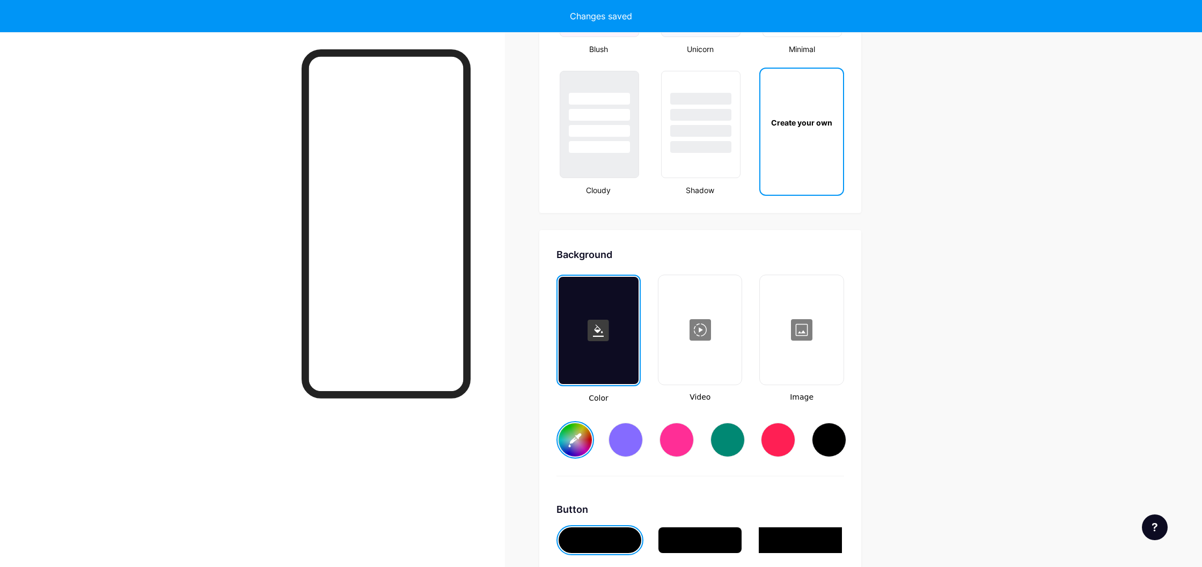
click at [667, 339] on div at bounding box center [801, 329] width 81 height 107
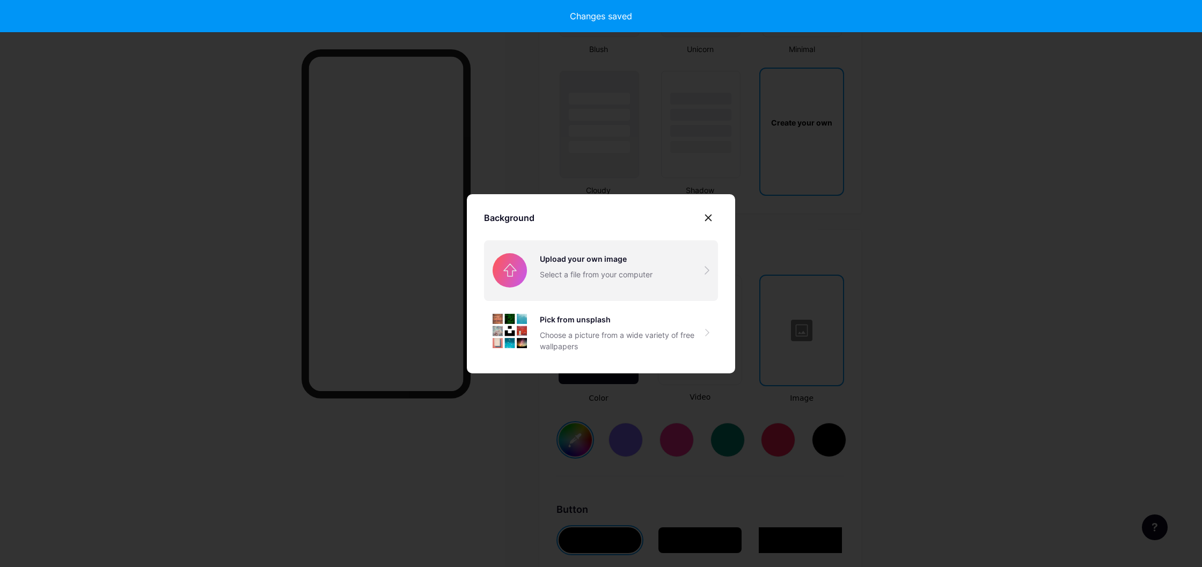
type input "#00ff1e"
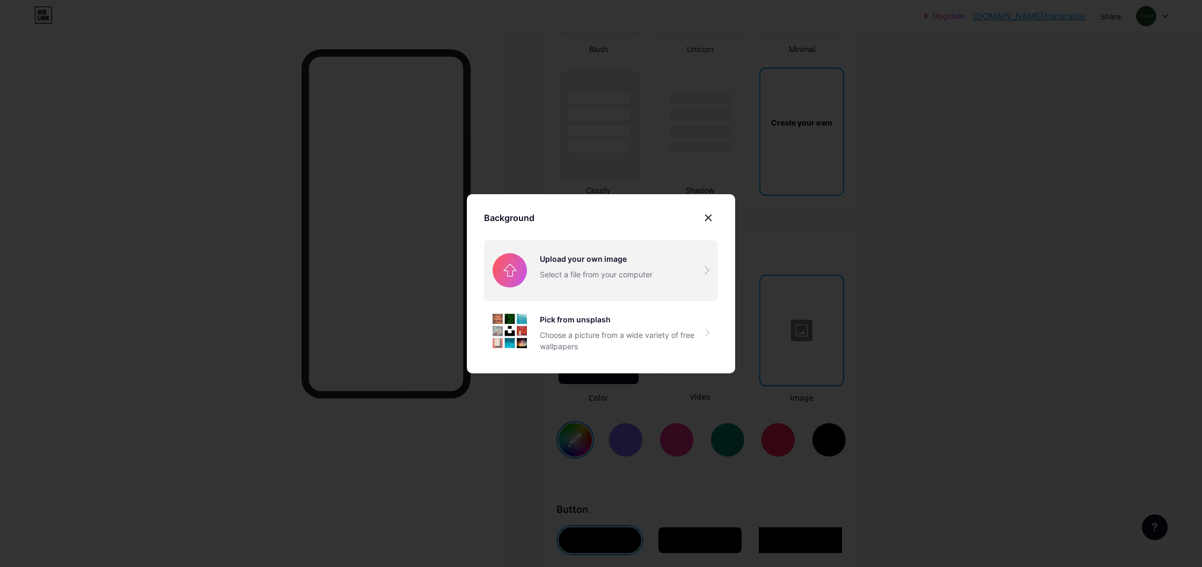
click at [557, 247] on input "file" at bounding box center [601, 270] width 234 height 60
